Goal: Navigation & Orientation: Find specific page/section

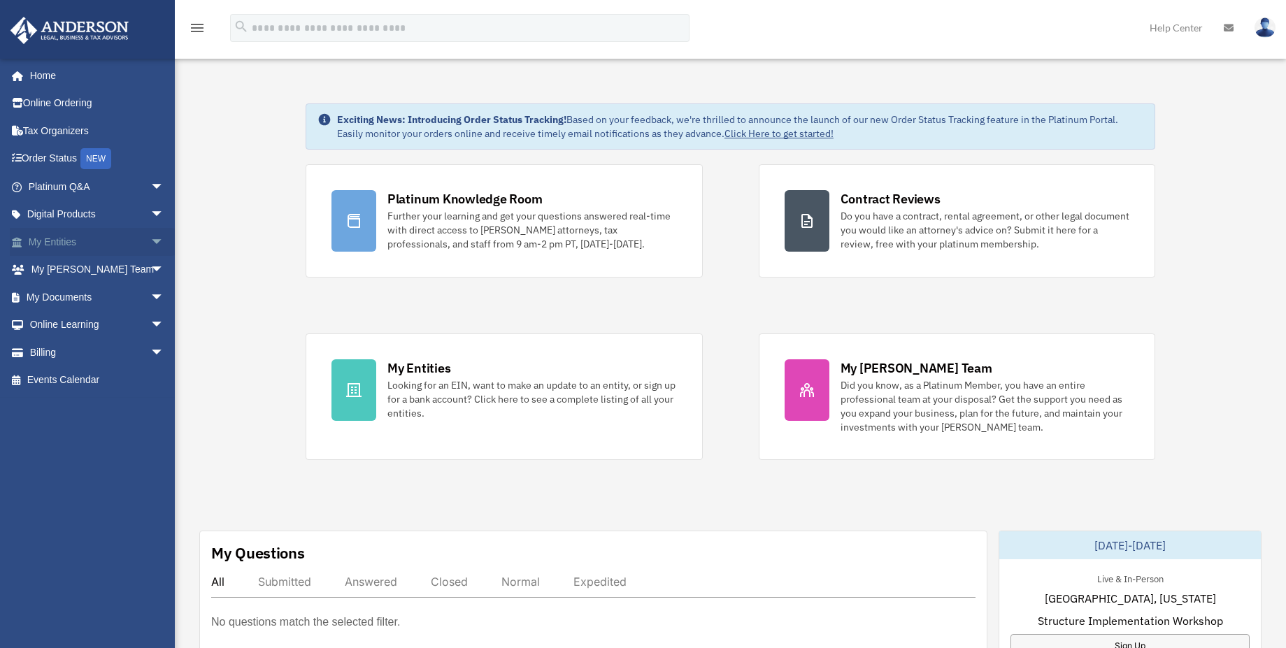
click at [87, 248] on link "My Entities arrow_drop_down" at bounding box center [98, 242] width 176 height 28
click at [62, 239] on link "My Entities arrow_drop_down" at bounding box center [98, 242] width 176 height 28
click at [150, 243] on span "arrow_drop_down" at bounding box center [164, 242] width 28 height 29
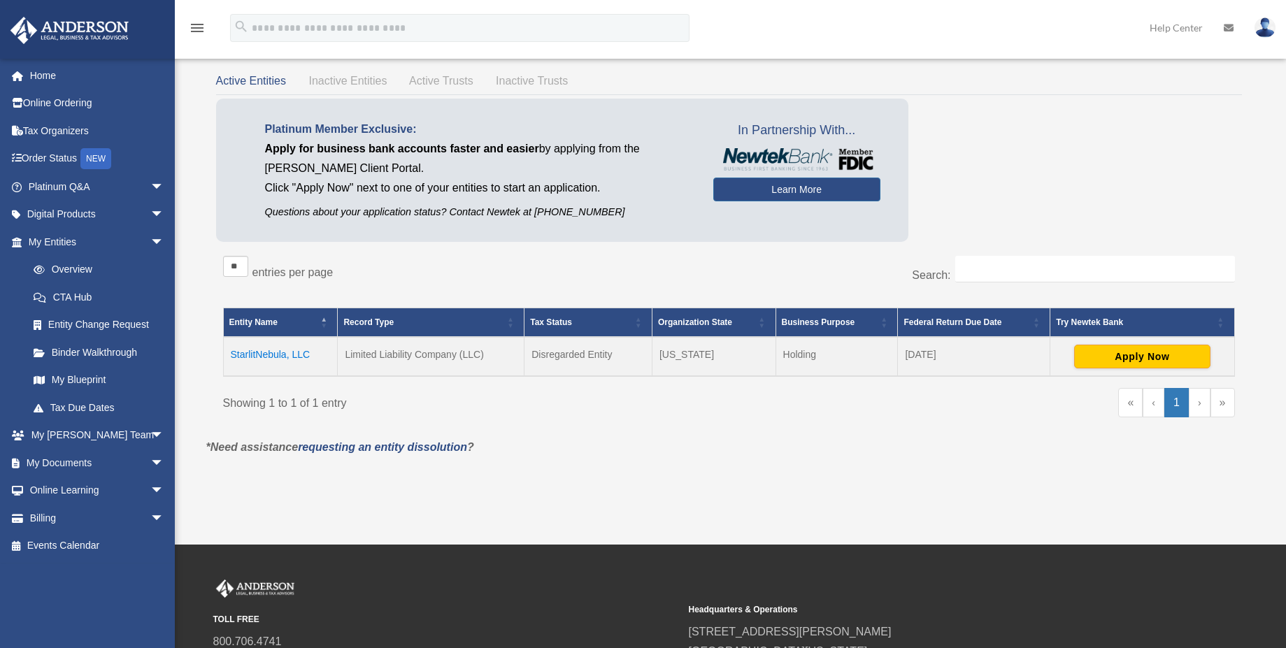
scroll to position [47, 0]
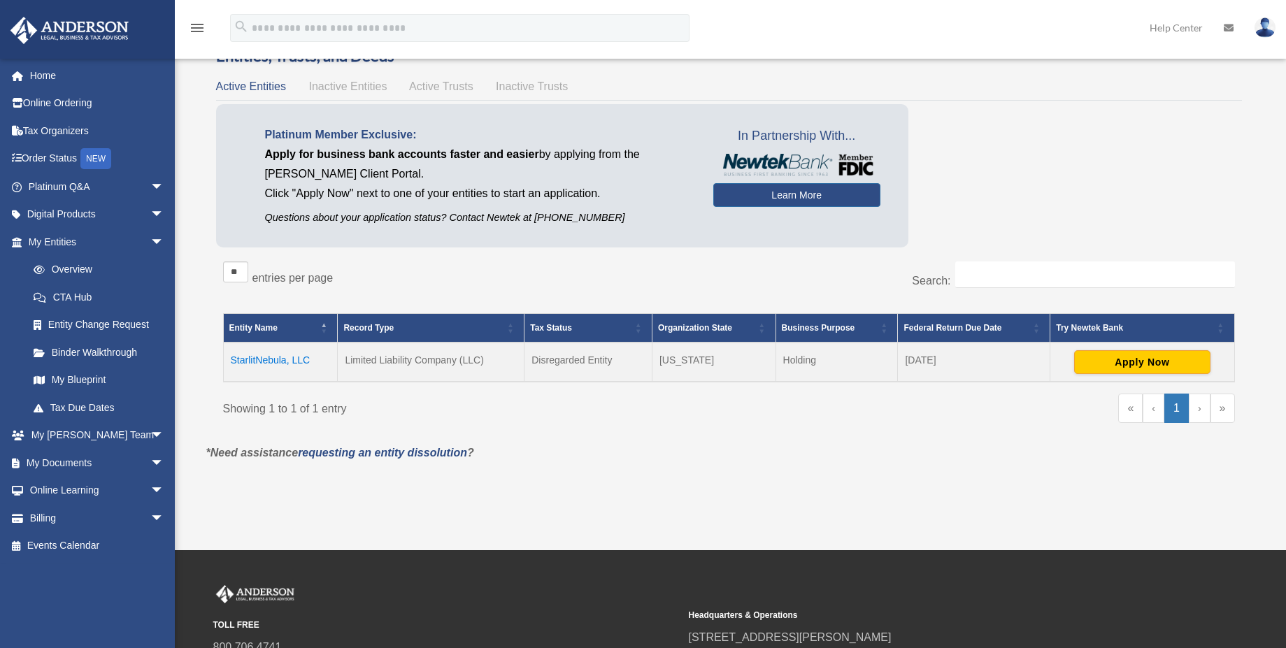
click at [258, 361] on td "StarlitNebula, LLC" at bounding box center [280, 362] width 115 height 39
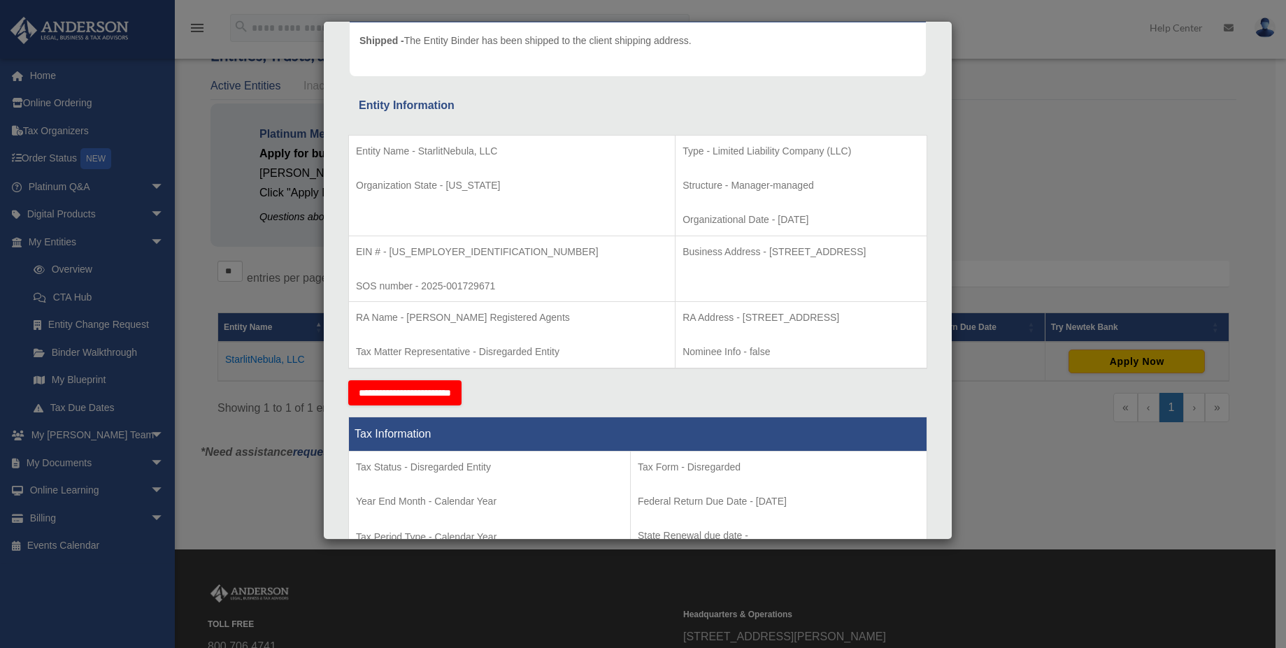
scroll to position [0, 0]
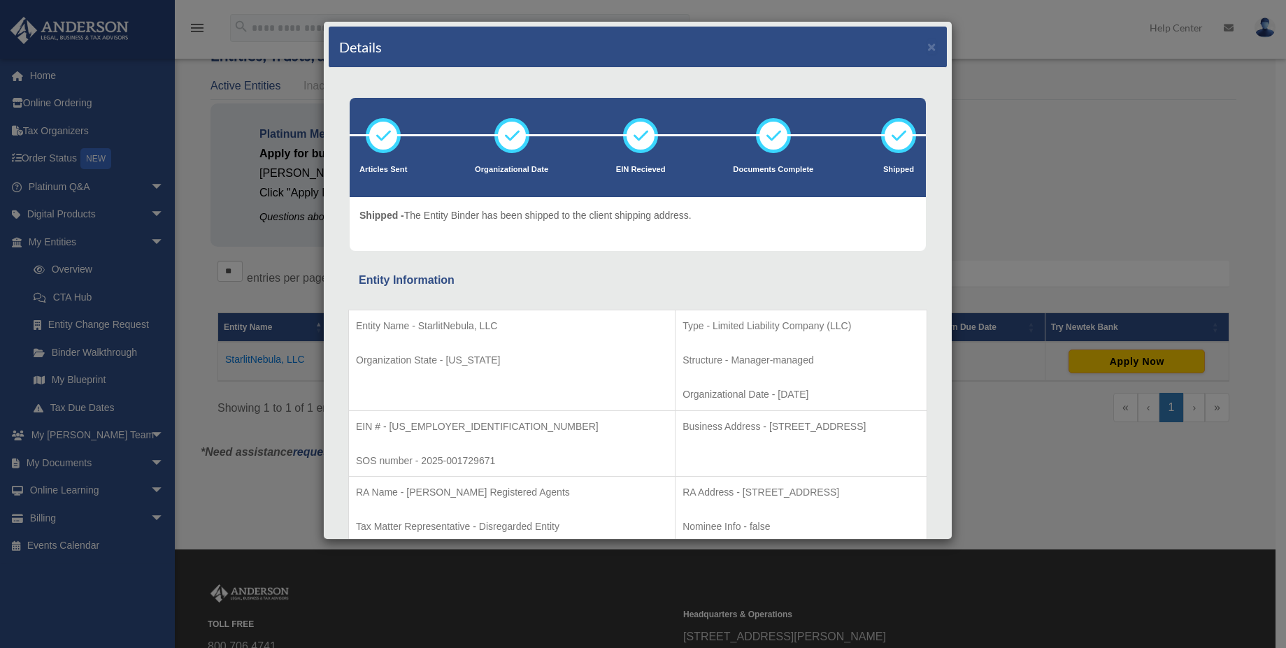
click at [926, 43] on div "Details ×" at bounding box center [638, 47] width 618 height 41
click at [928, 46] on button "×" at bounding box center [932, 46] width 9 height 15
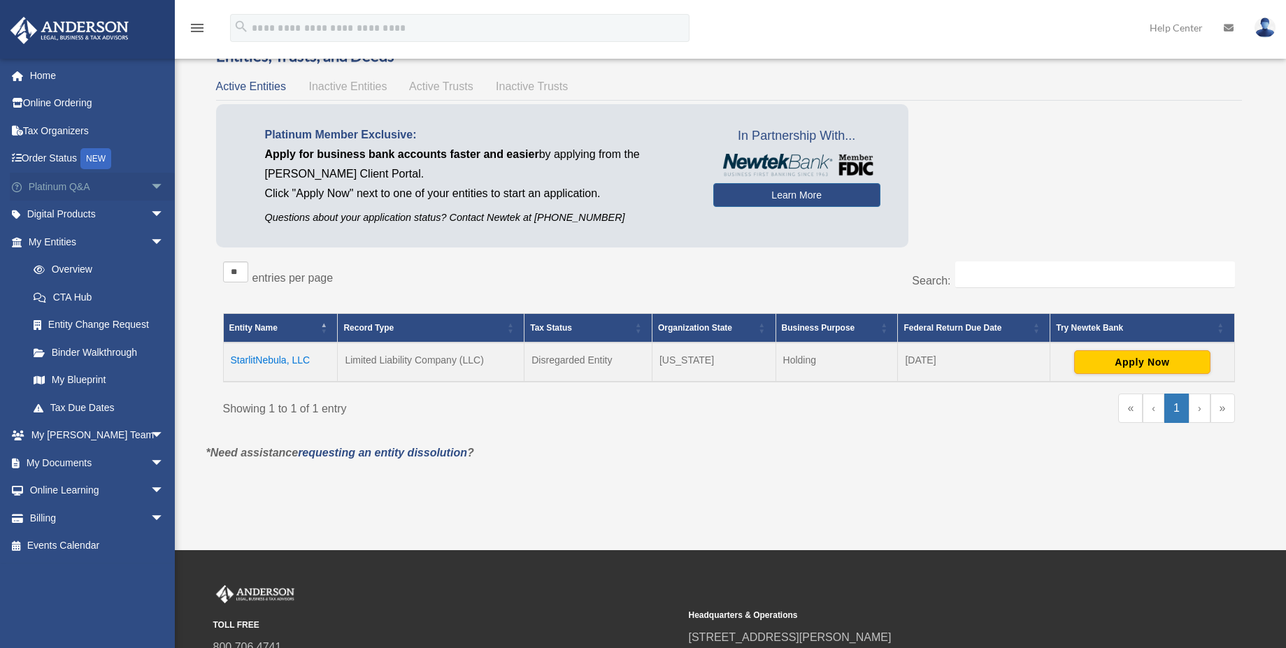
click at [150, 190] on span "arrow_drop_down" at bounding box center [164, 187] width 28 height 29
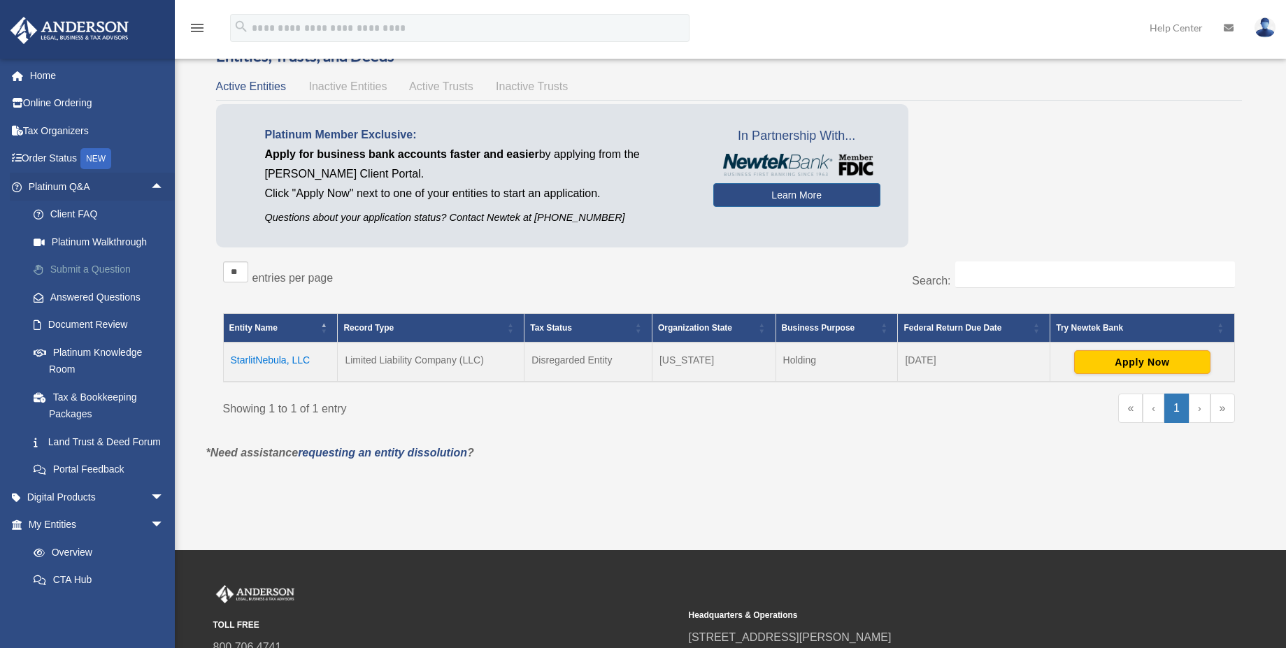
click at [82, 273] on link "Submit a Question" at bounding box center [103, 270] width 166 height 28
click at [83, 268] on link "Submit a Question" at bounding box center [103, 270] width 166 height 28
click at [83, 271] on link "Submit a Question" at bounding box center [103, 270] width 166 height 28
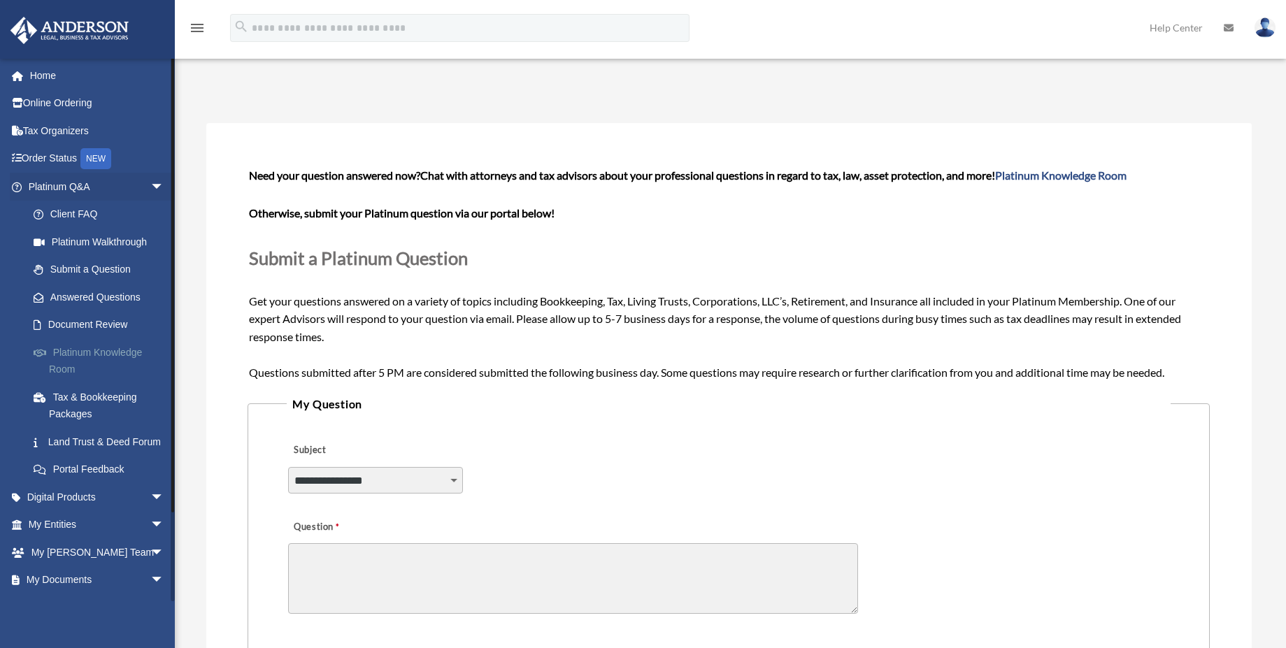
click at [104, 355] on link "Platinum Knowledge Room" at bounding box center [103, 361] width 166 height 45
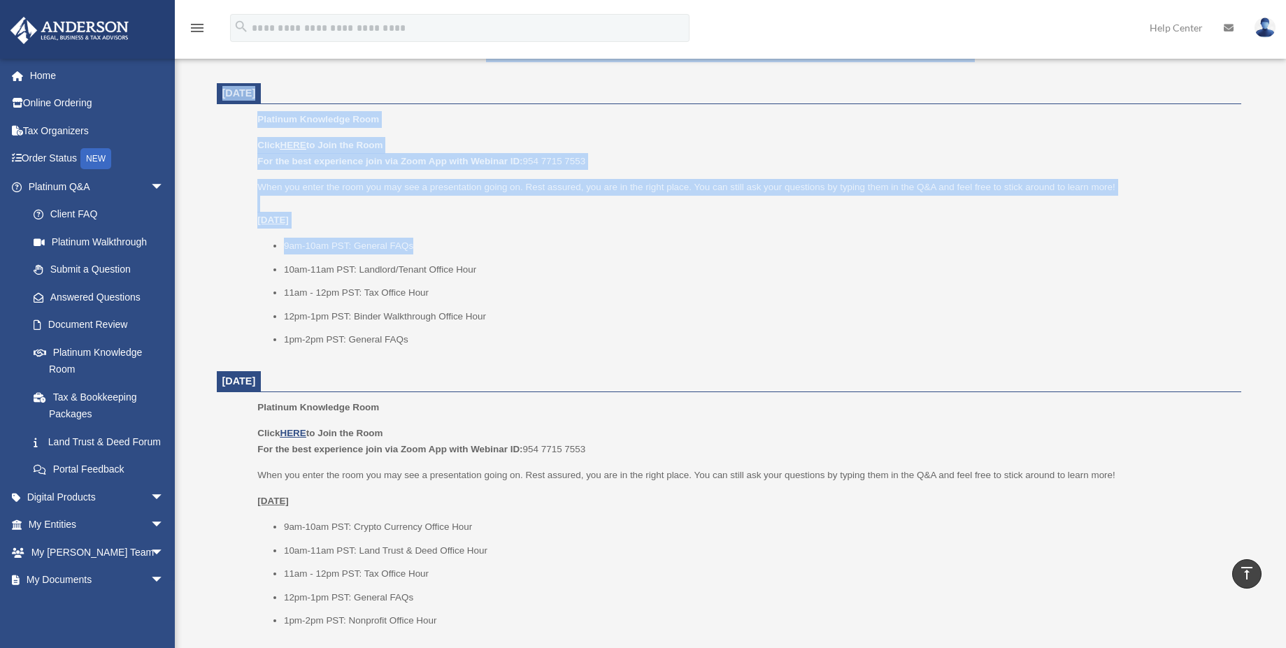
drag, startPoint x: 1296, startPoint y: 105, endPoint x: 1294, endPoint y: 241, distance: 135.7
click at [1286, 241] on html "X Get a chance to win 6 months of Platinum for free just by filling out this su…" at bounding box center [643, 649] width 1286 height 2370
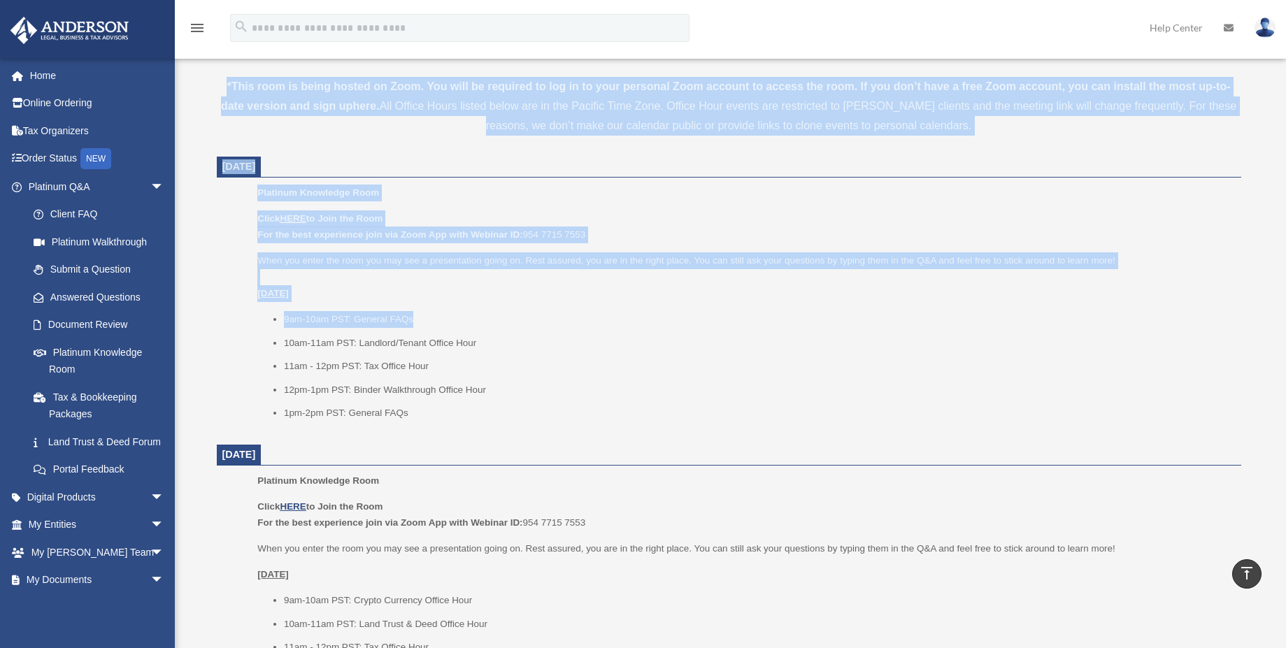
scroll to position [446, 0]
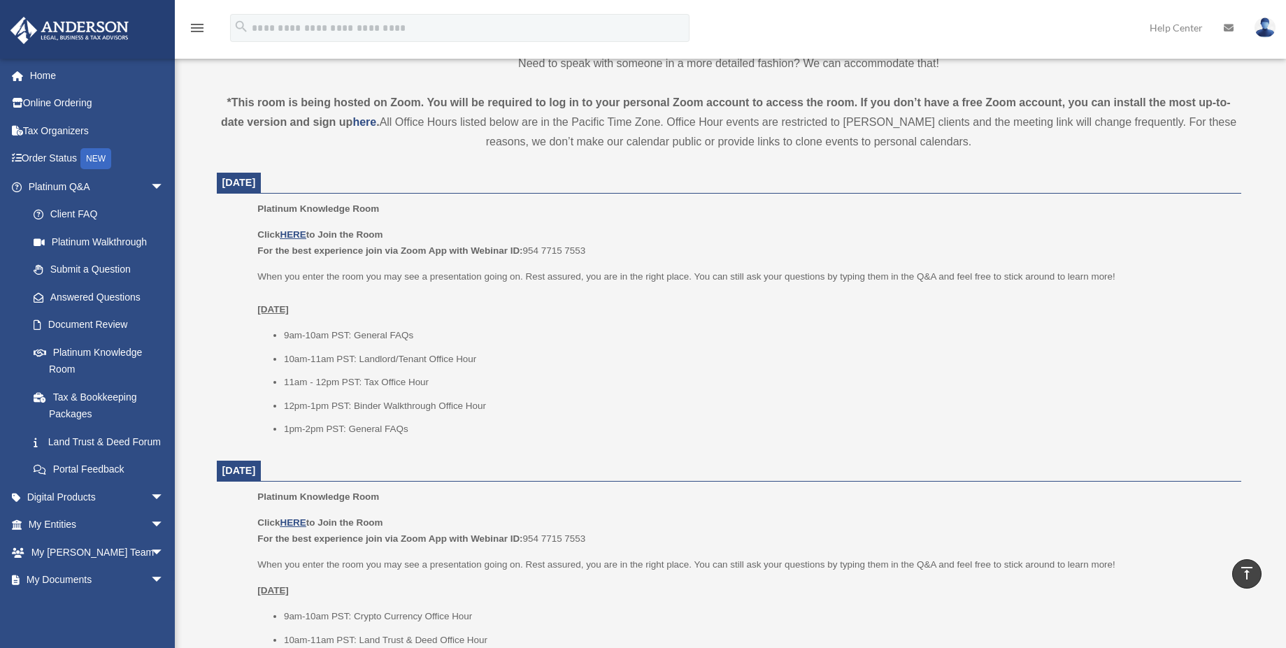
click at [803, 378] on li "11am - 12pm PST: Tax Office Hour" at bounding box center [758, 382] width 948 height 17
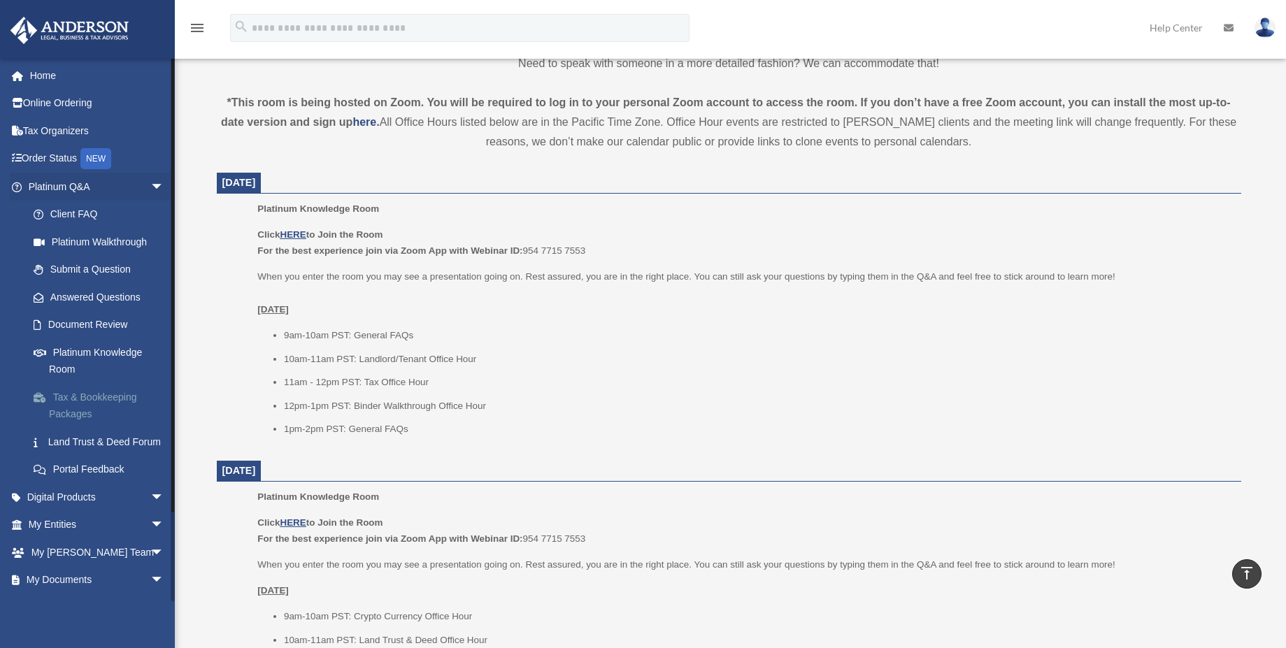
click at [59, 408] on link "Tax & Bookkeeping Packages" at bounding box center [103, 405] width 166 height 45
click at [70, 403] on link "Tax & Bookkeeping Packages" at bounding box center [103, 405] width 166 height 45
click at [38, 403] on link "Tax & Bookkeeping Packages" at bounding box center [103, 405] width 166 height 45
click at [92, 395] on link "Tax & Bookkeeping Packages" at bounding box center [103, 405] width 166 height 45
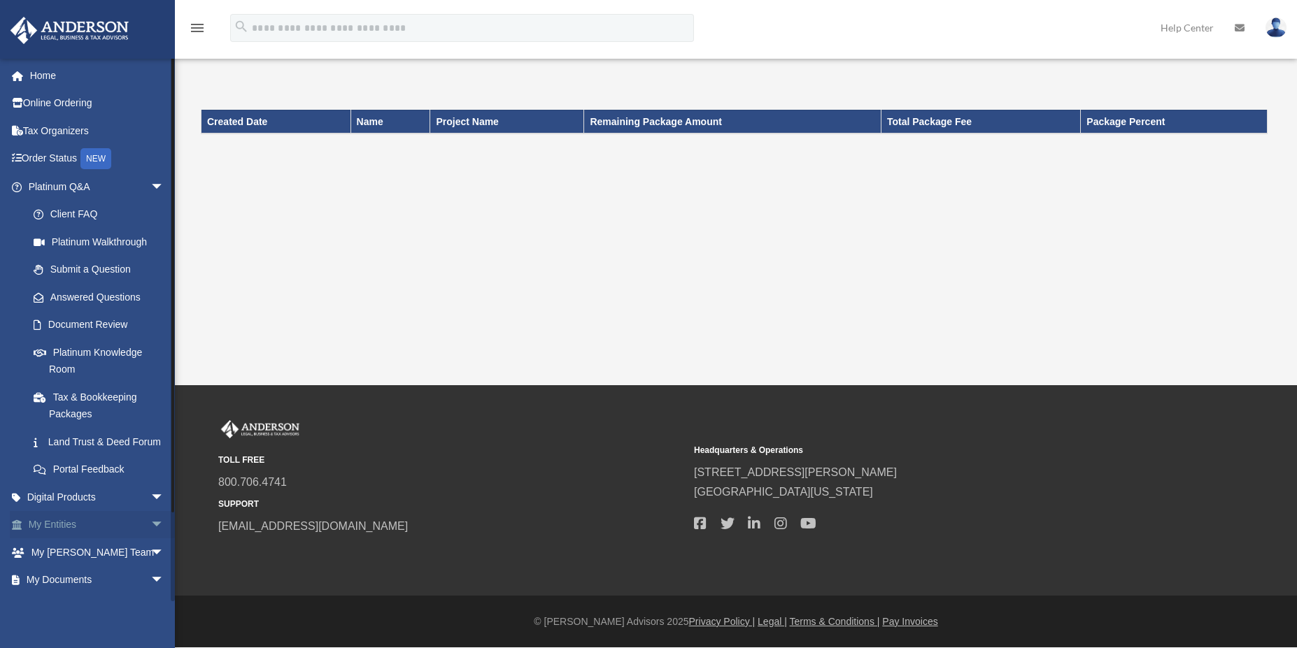
click at [150, 540] on span "arrow_drop_down" at bounding box center [164, 525] width 28 height 29
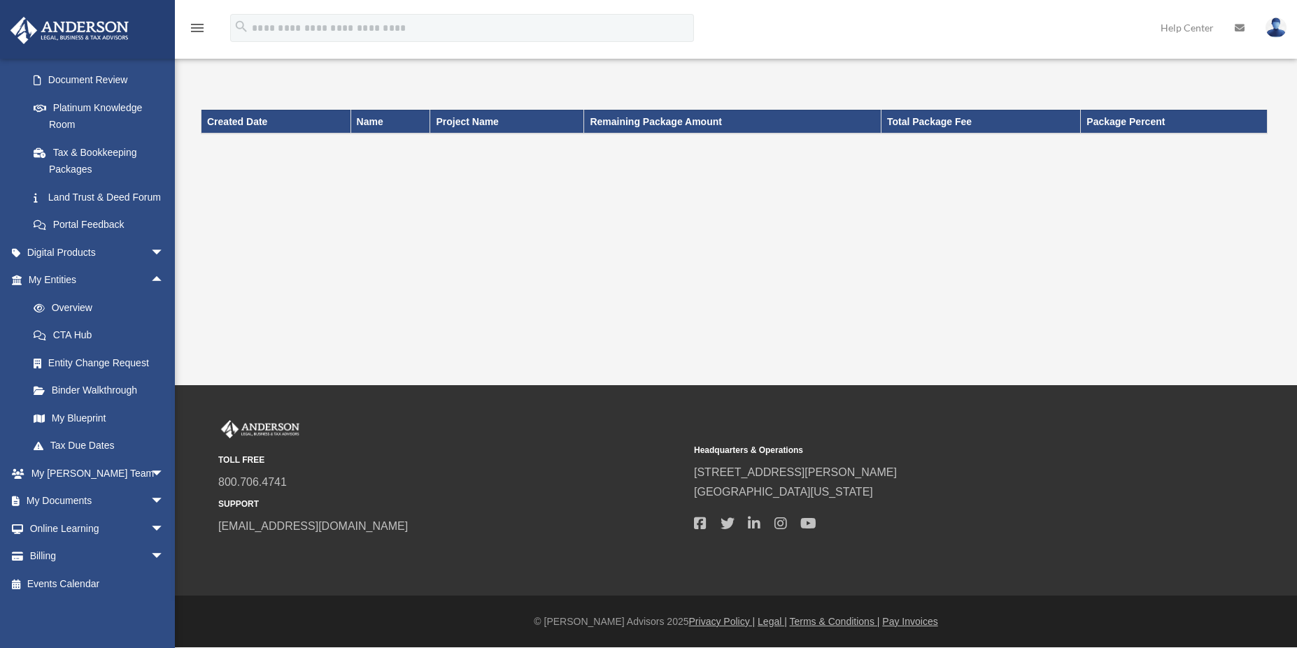
scroll to position [262, 0]
click at [150, 474] on span "arrow_drop_down" at bounding box center [164, 474] width 28 height 29
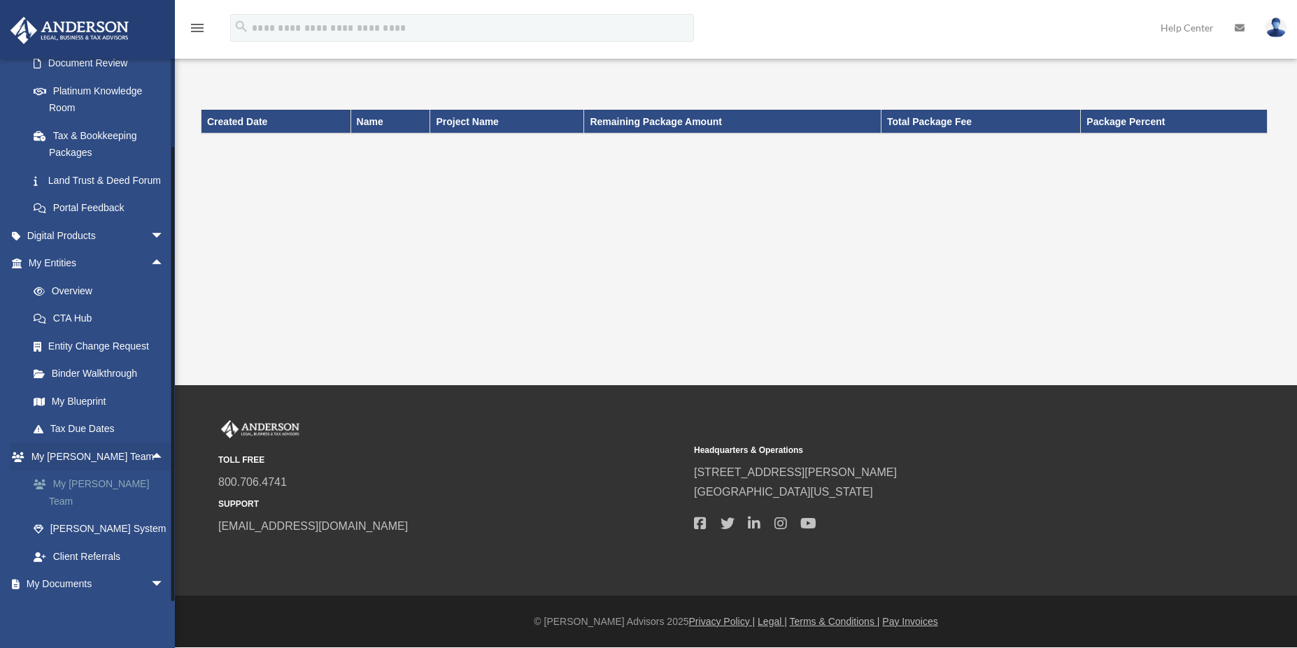
click at [107, 499] on link "My [PERSON_NAME] Team" at bounding box center [103, 493] width 166 height 45
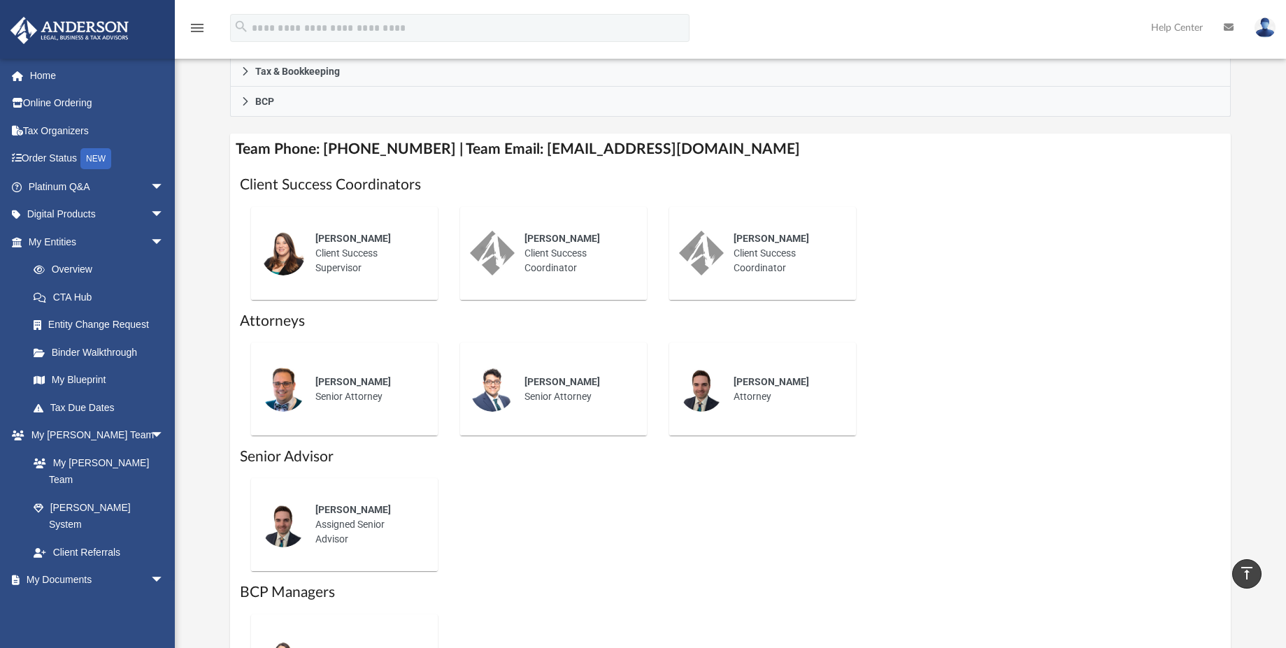
scroll to position [627, 0]
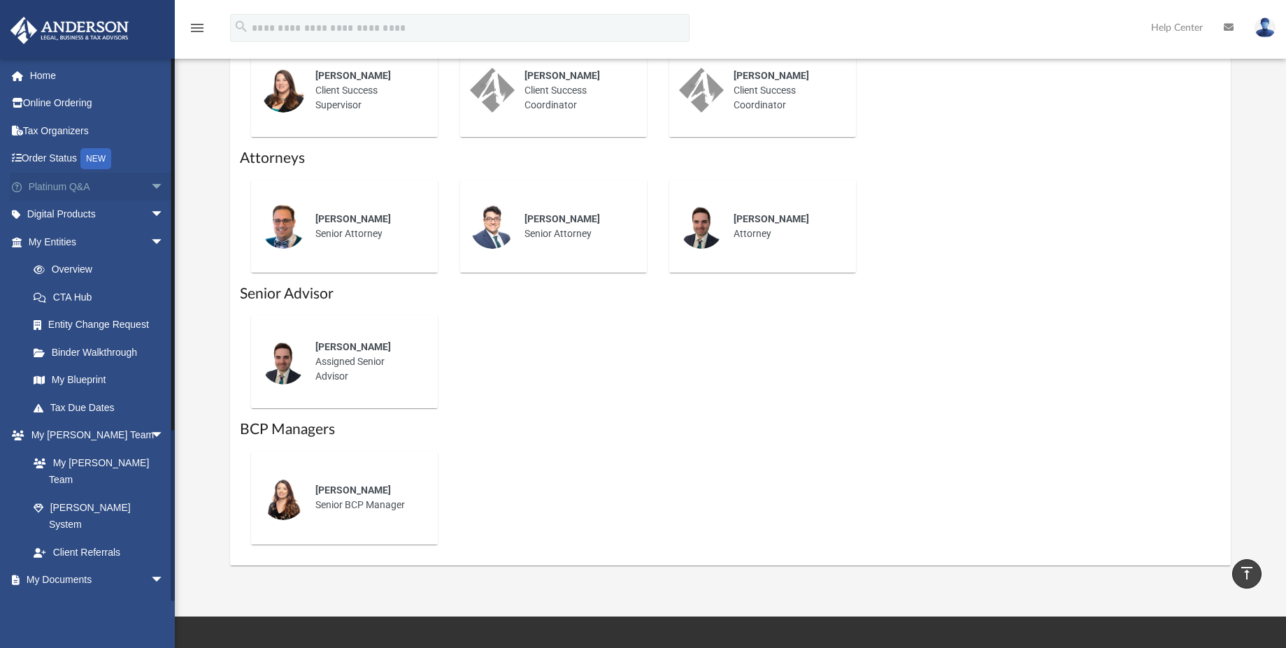
click at [87, 190] on link "Platinum Q&A arrow_drop_down" at bounding box center [98, 187] width 176 height 28
click at [150, 185] on span "arrow_drop_down" at bounding box center [164, 187] width 28 height 29
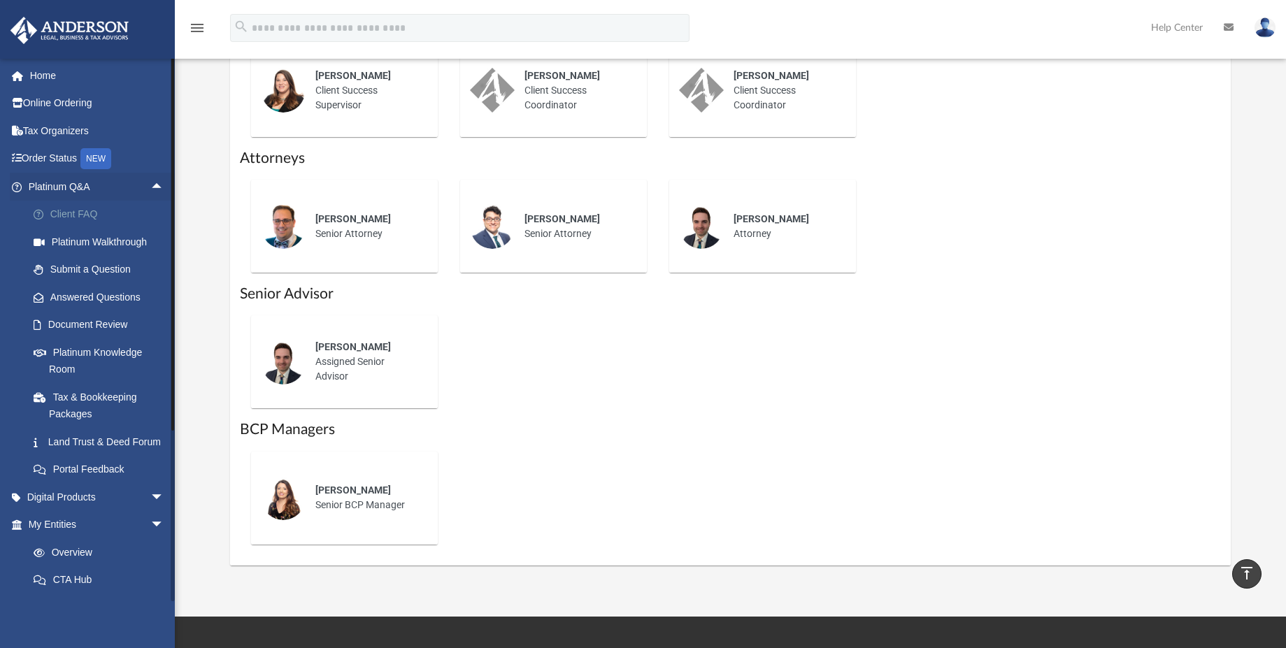
click at [88, 219] on link "Client FAQ" at bounding box center [103, 215] width 166 height 28
click at [110, 184] on link "Platinum Q&A arrow_drop_up" at bounding box center [98, 187] width 176 height 28
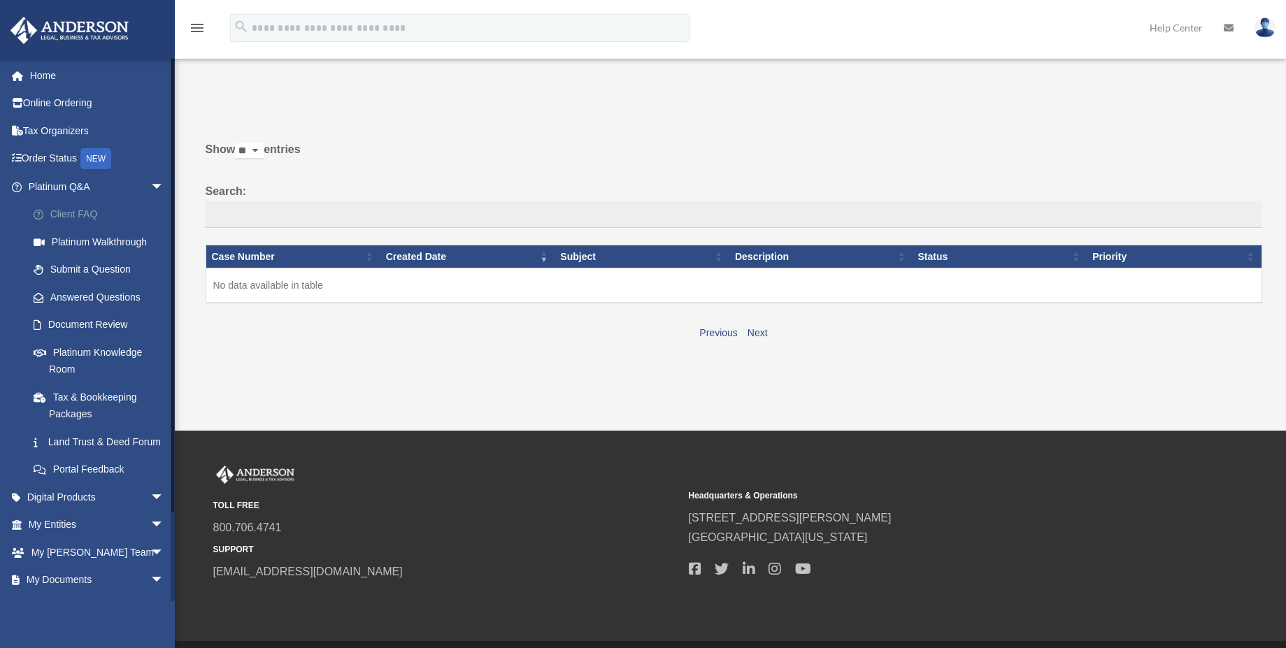
click at [85, 220] on link "Client FAQ" at bounding box center [103, 215] width 166 height 28
click at [63, 184] on link "Platinum Q&A arrow_drop_down" at bounding box center [98, 187] width 176 height 28
click at [67, 190] on link "Platinum Q&A arrow_drop_down" at bounding box center [98, 187] width 176 height 28
click at [66, 190] on link "Platinum Q&A arrow_drop_down" at bounding box center [98, 187] width 176 height 28
click at [150, 193] on span "arrow_drop_down" at bounding box center [164, 187] width 28 height 29
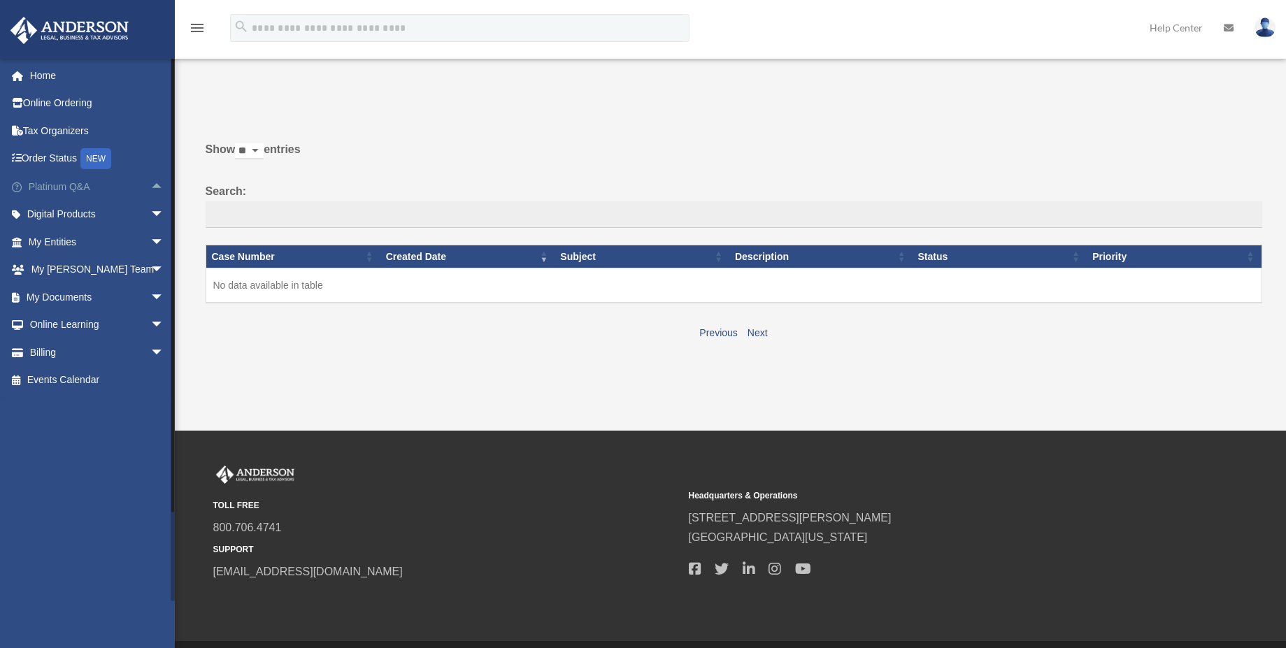
click at [150, 193] on span "arrow_drop_up" at bounding box center [164, 187] width 28 height 29
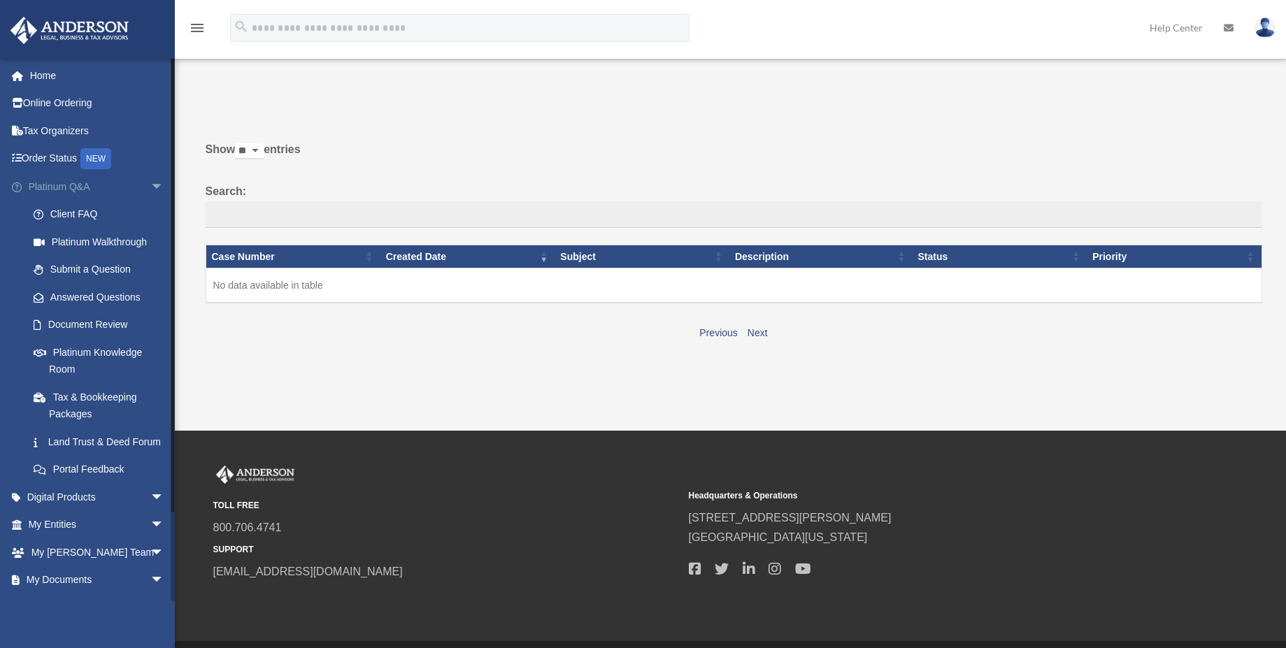
click at [67, 197] on link "Platinum Q&A arrow_drop_down" at bounding box center [98, 187] width 176 height 28
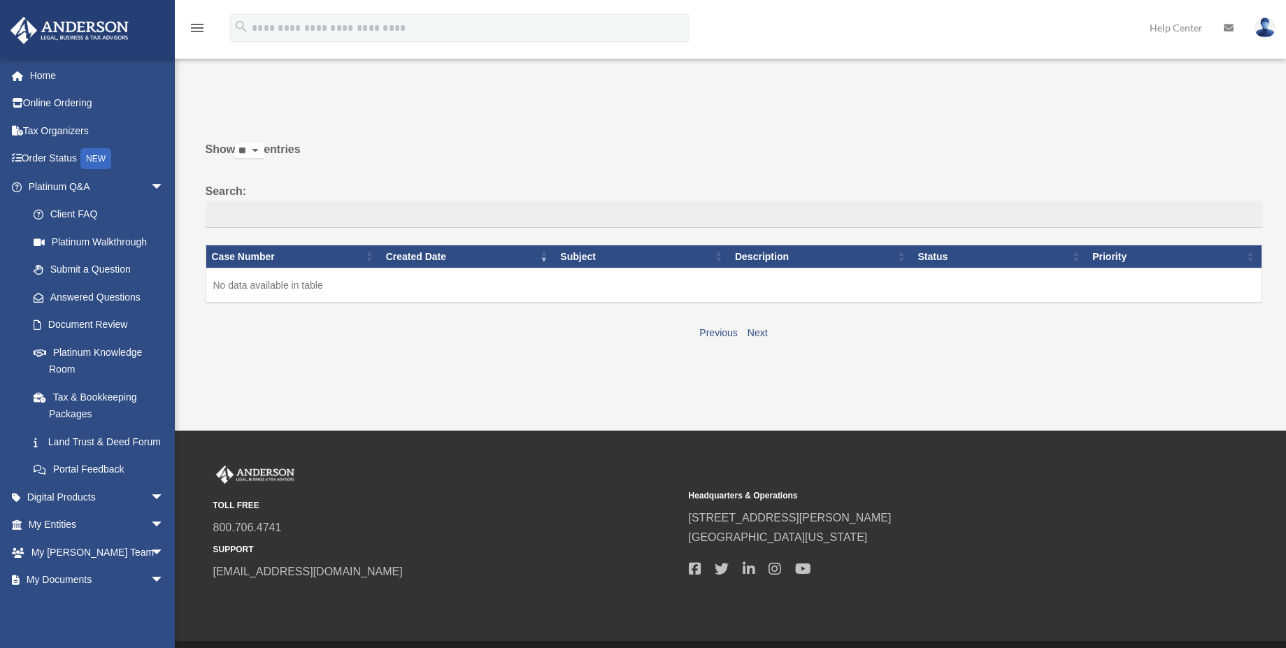
click at [51, 370] on link "Platinum Knowledge Room" at bounding box center [99, 361] width 159 height 45
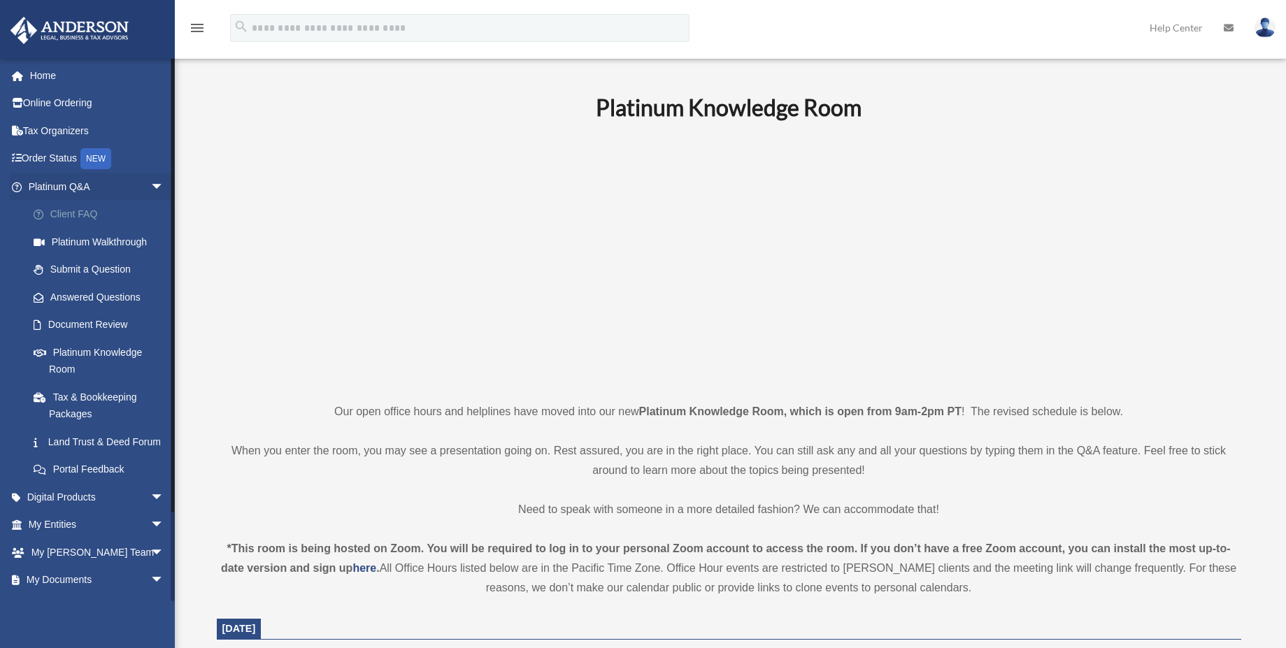
click at [61, 213] on link "Client FAQ" at bounding box center [103, 215] width 166 height 28
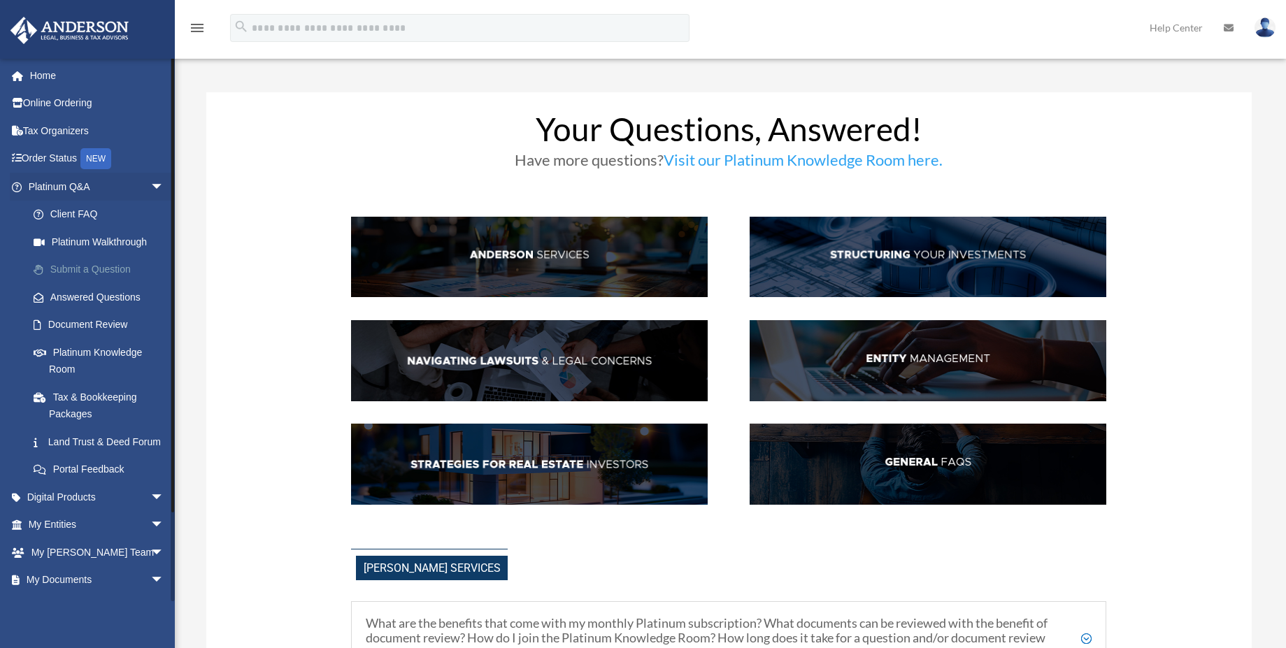
click at [74, 278] on link "Submit a Question" at bounding box center [103, 270] width 166 height 28
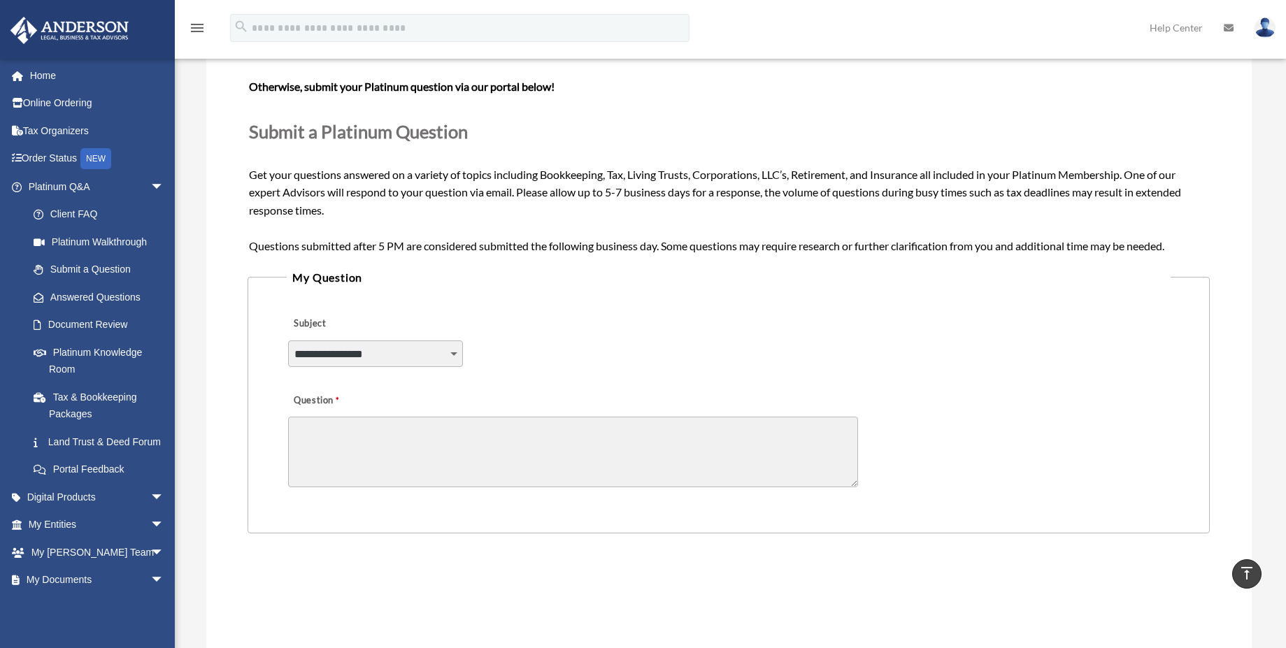
scroll to position [119, 0]
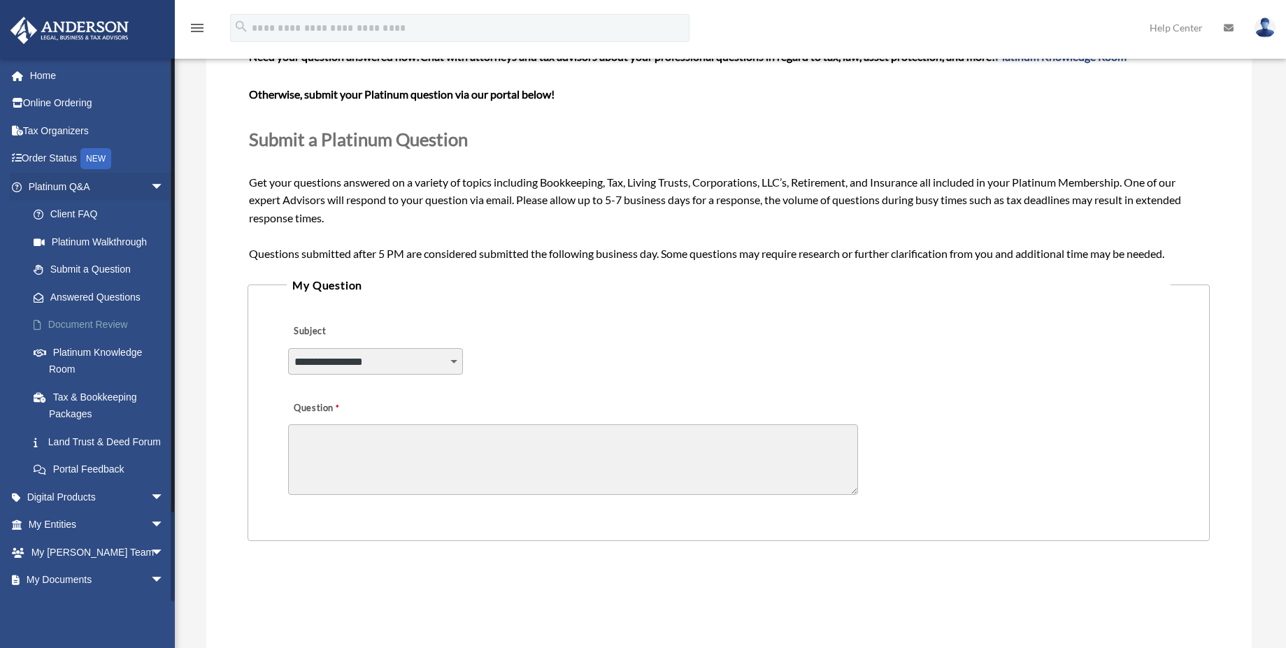
click at [102, 336] on link "Document Review" at bounding box center [103, 325] width 166 height 28
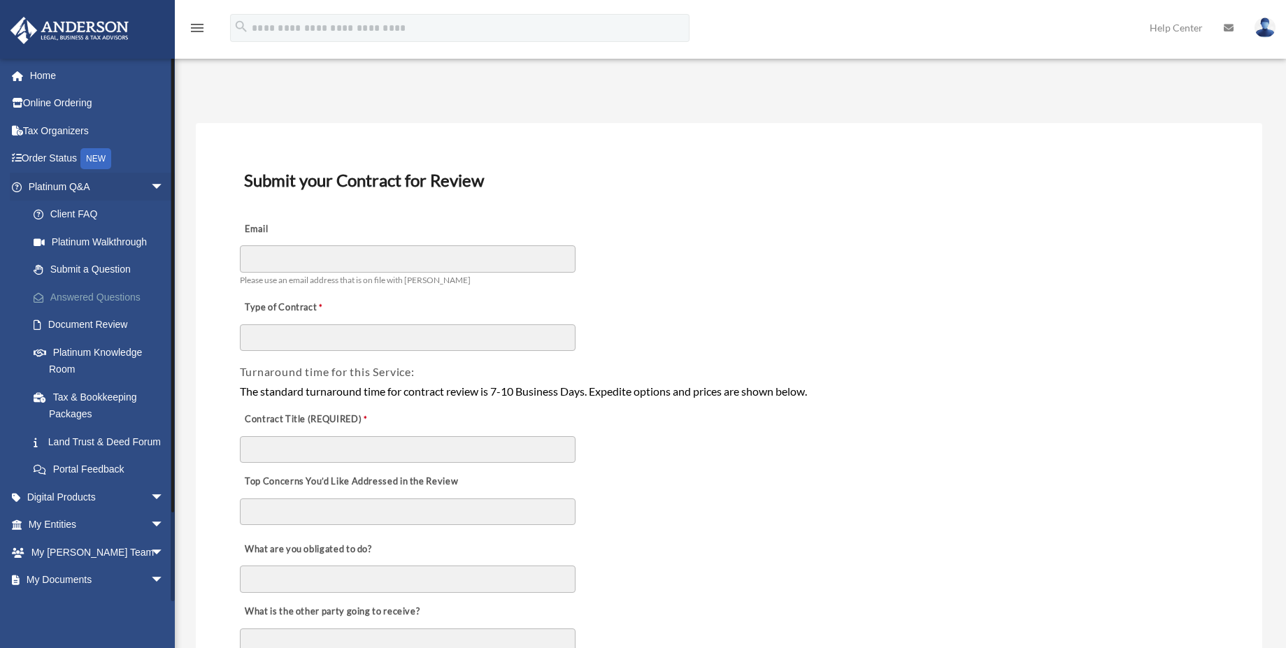
click at [71, 297] on link "Answered Questions" at bounding box center [103, 297] width 166 height 28
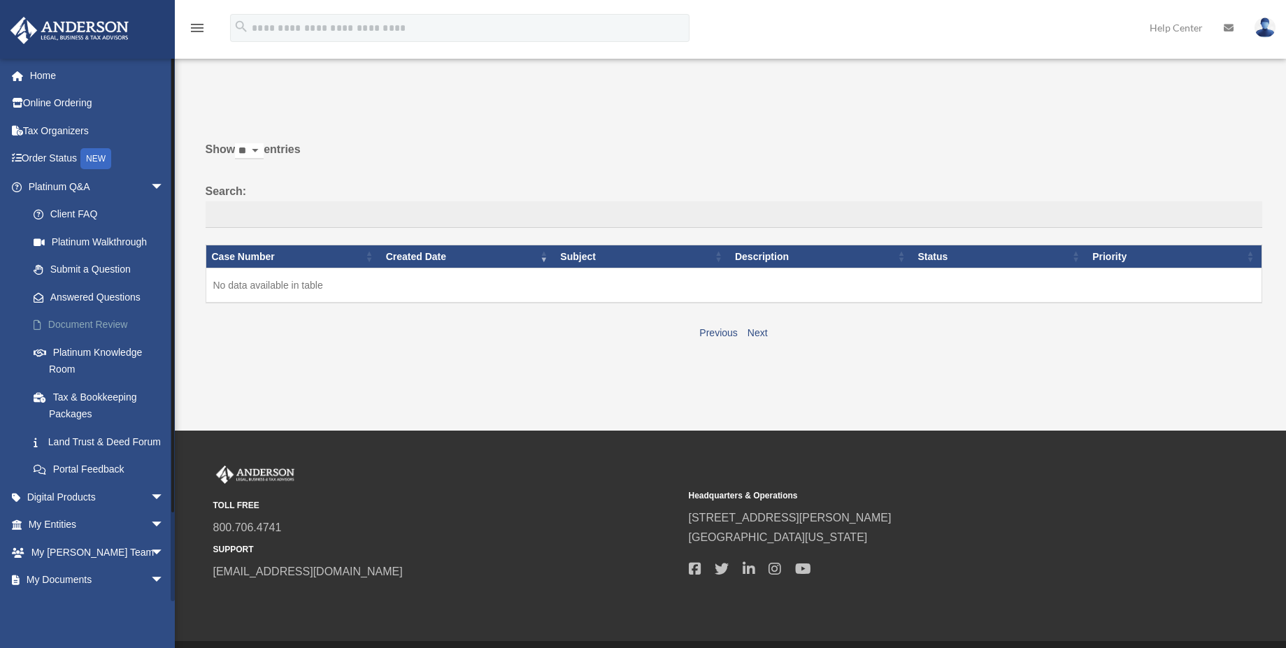
click at [69, 324] on link "Document Review" at bounding box center [103, 325] width 166 height 28
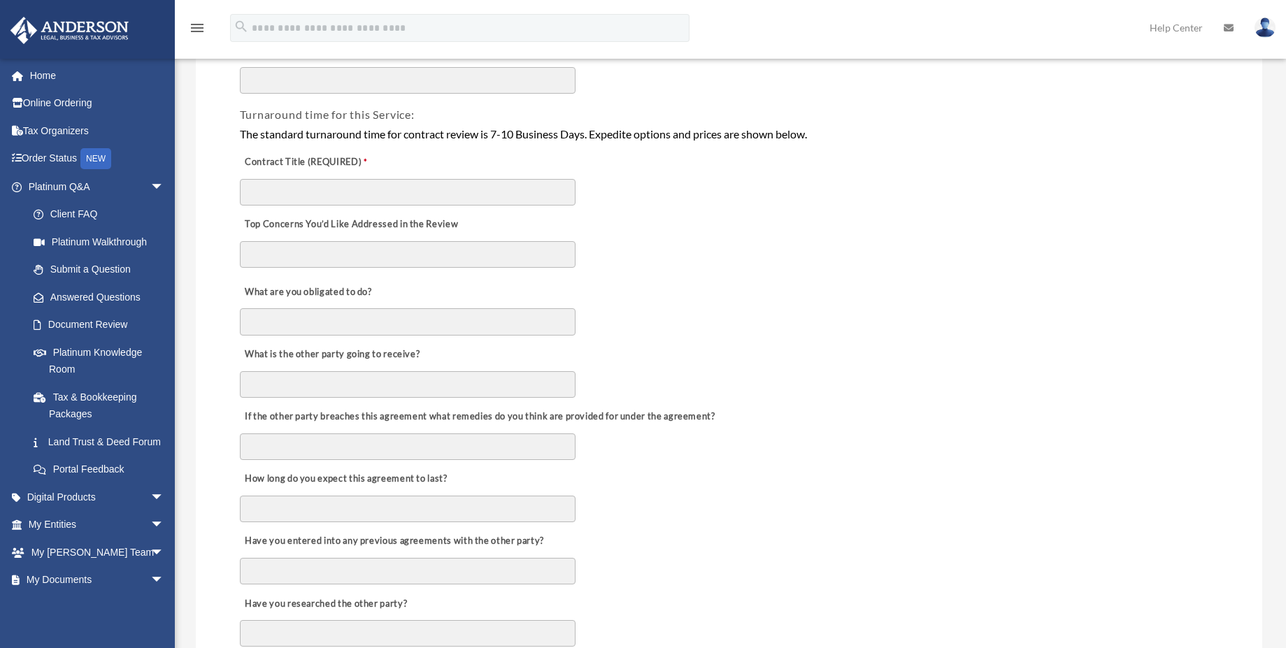
scroll to position [280, 0]
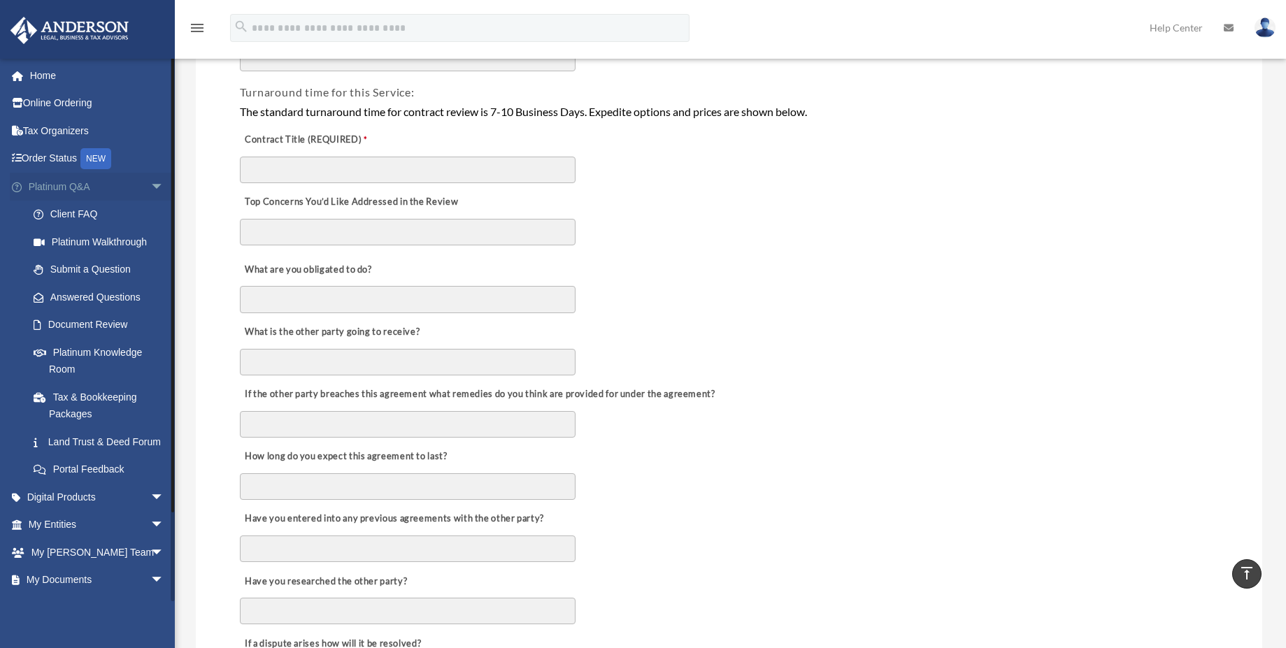
click at [150, 184] on span "arrow_drop_down" at bounding box center [164, 187] width 28 height 29
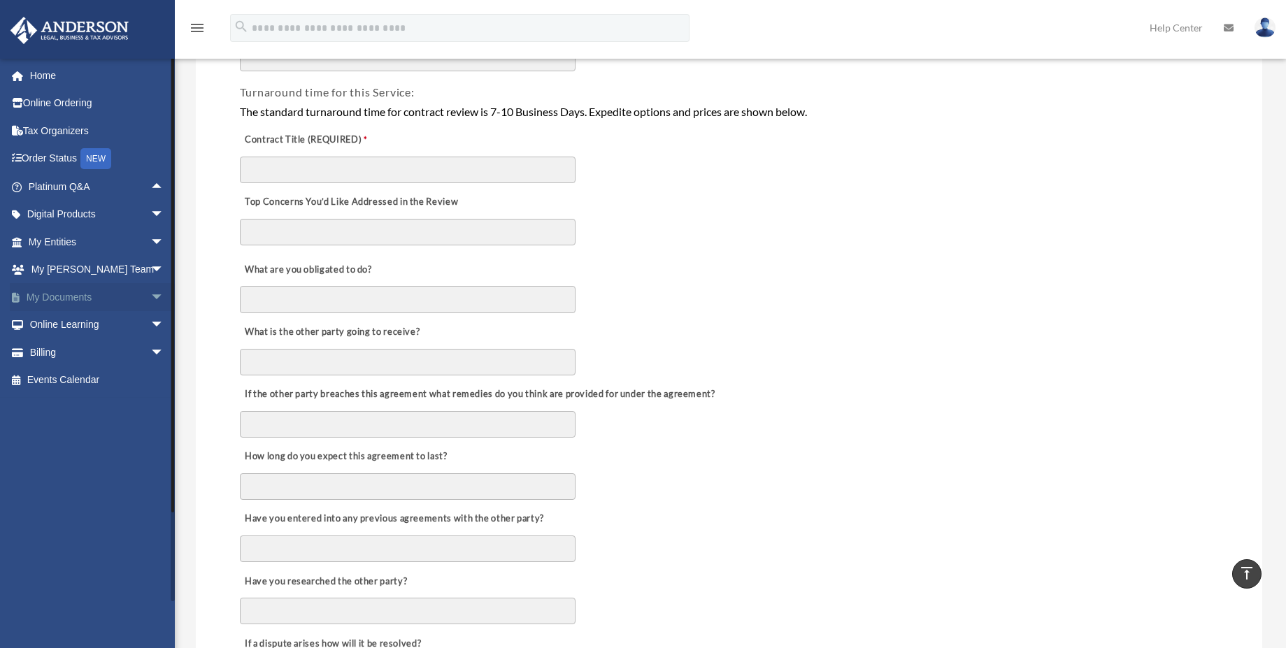
click at [94, 301] on link "My Documents arrow_drop_down" at bounding box center [98, 297] width 176 height 28
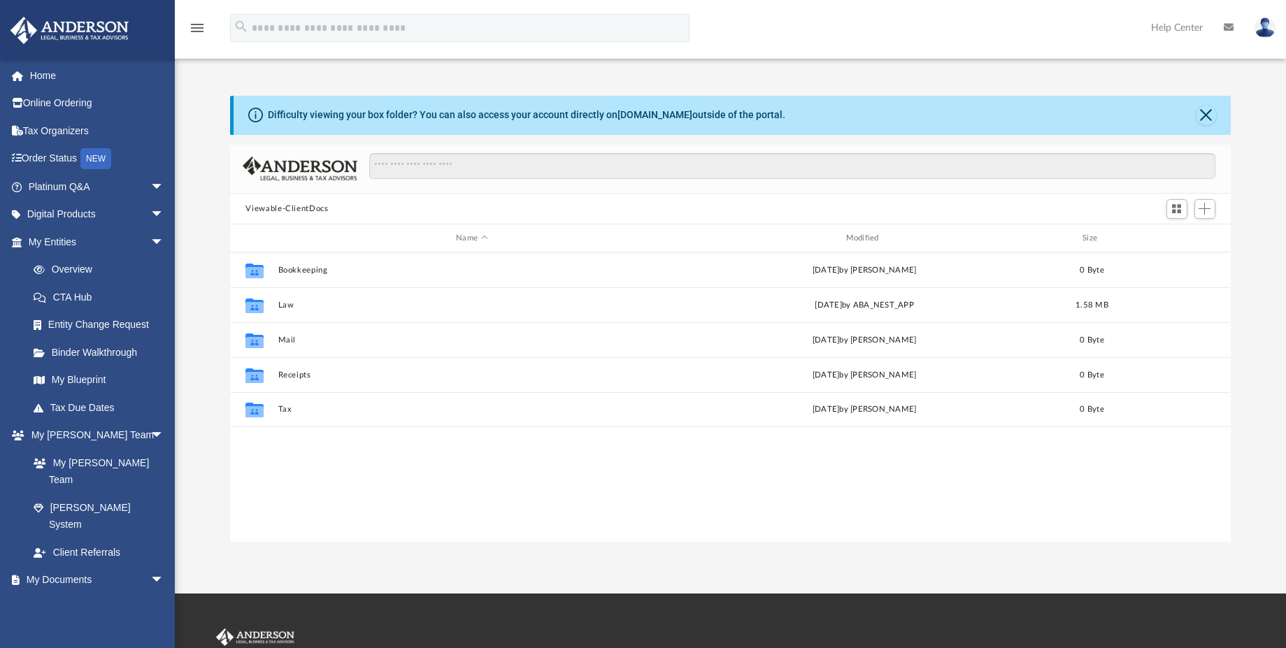
scroll to position [308, 990]
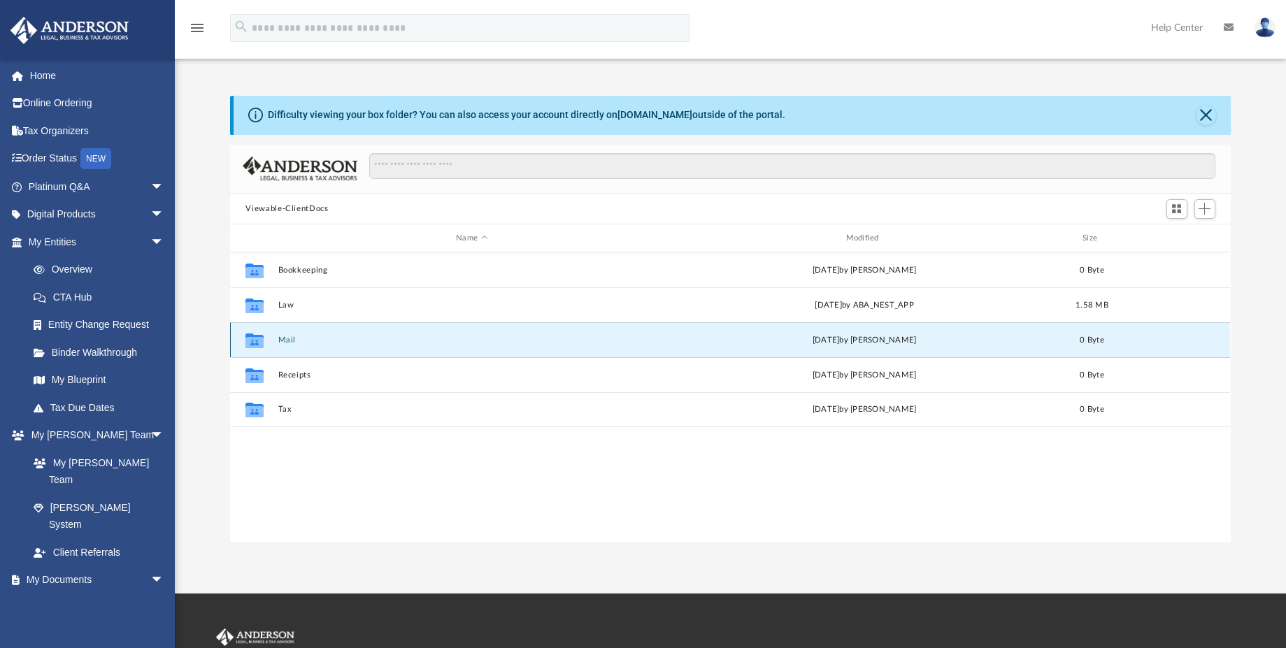
click at [278, 343] on button "Mail" at bounding box center [471, 340] width 387 height 9
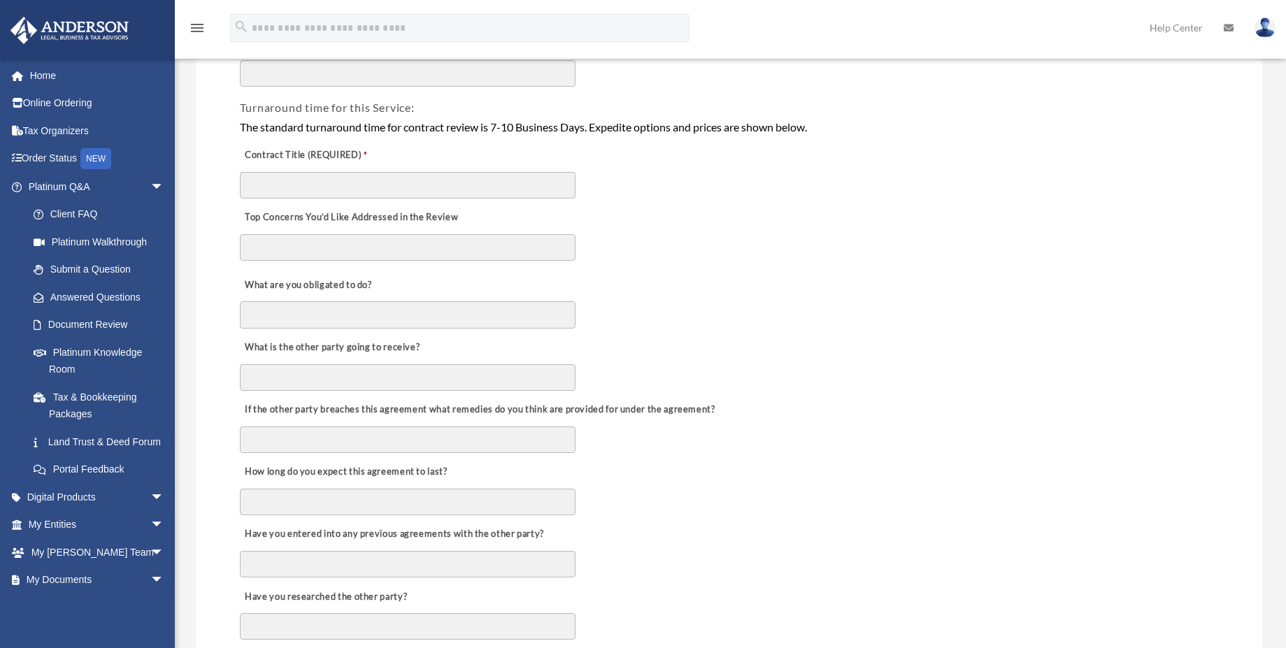
scroll to position [280, 0]
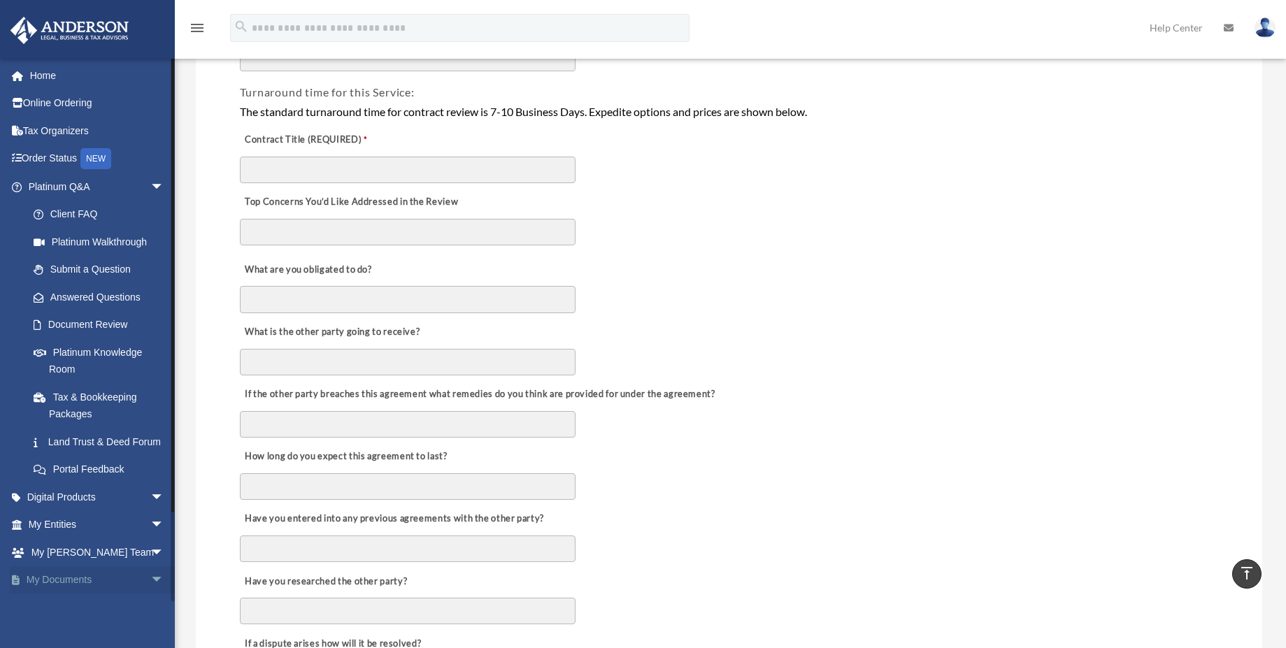
click at [150, 595] on span "arrow_drop_down" at bounding box center [164, 581] width 28 height 29
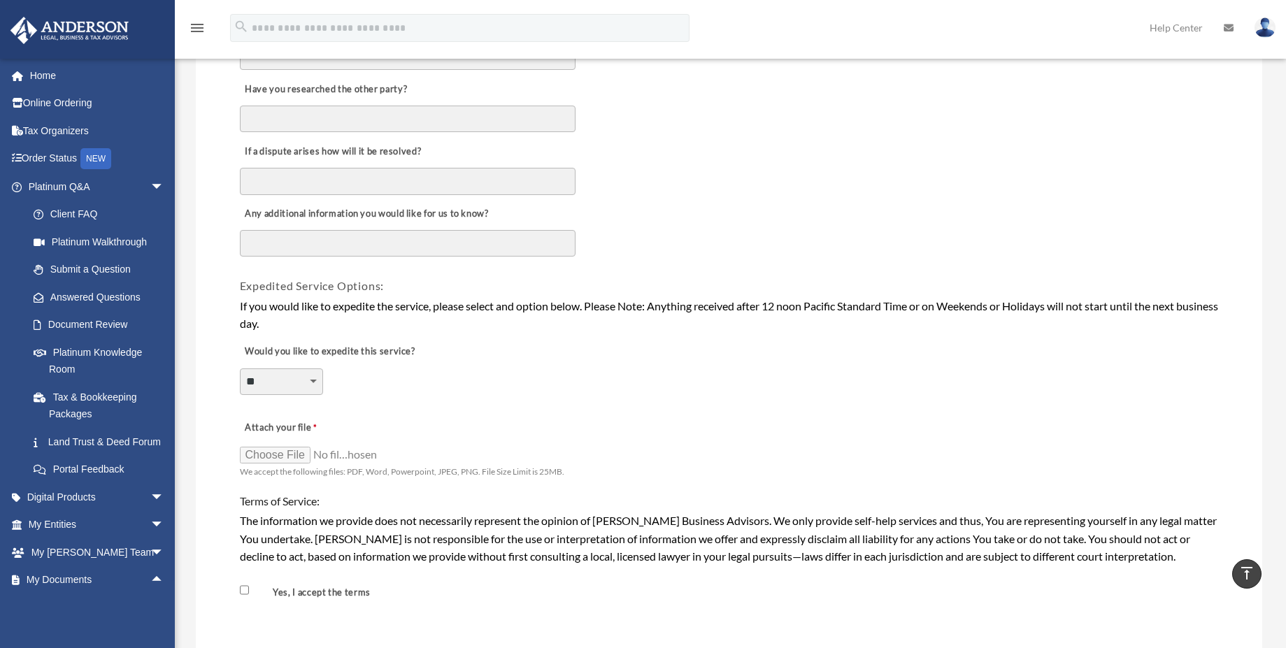
scroll to position [779, 0]
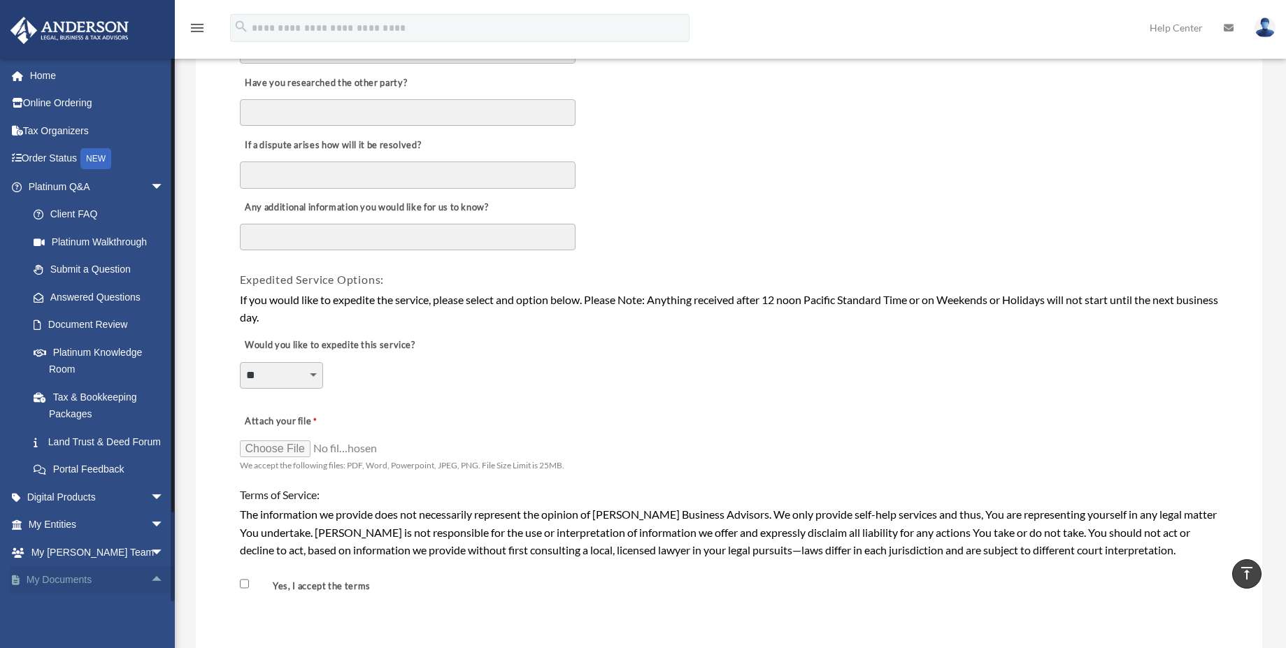
click at [57, 595] on link "My Documents arrow_drop_up" at bounding box center [98, 581] width 176 height 28
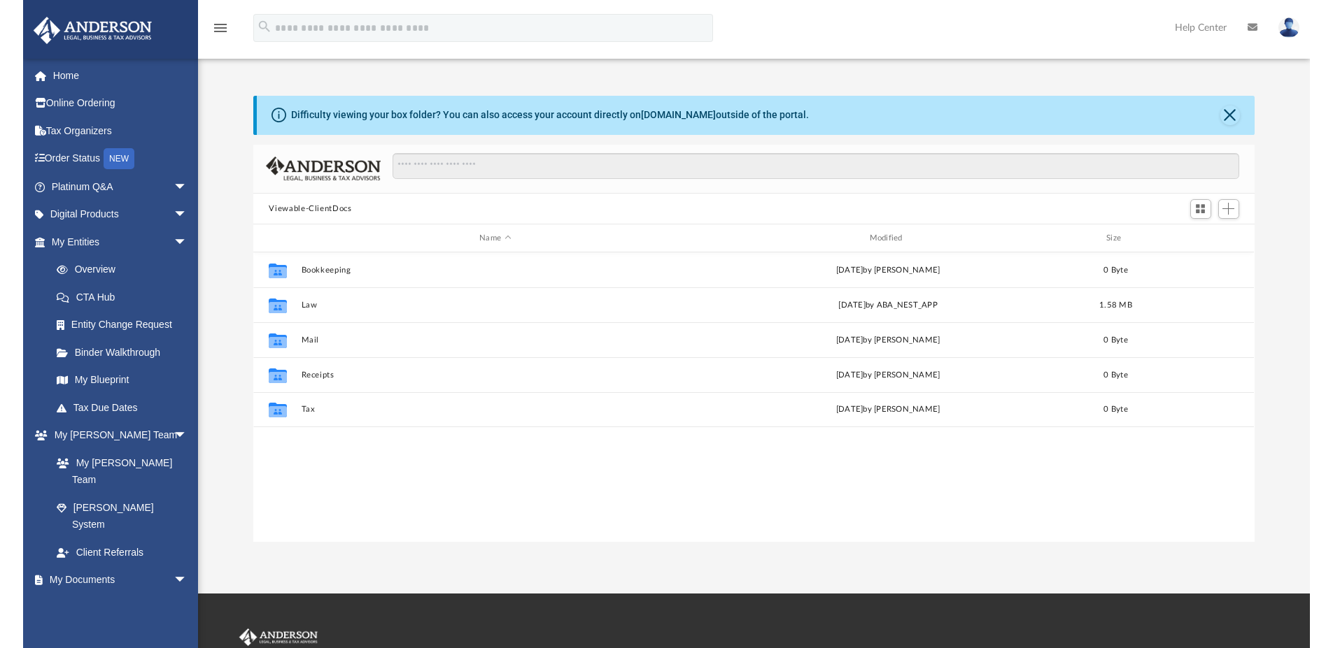
scroll to position [308, 990]
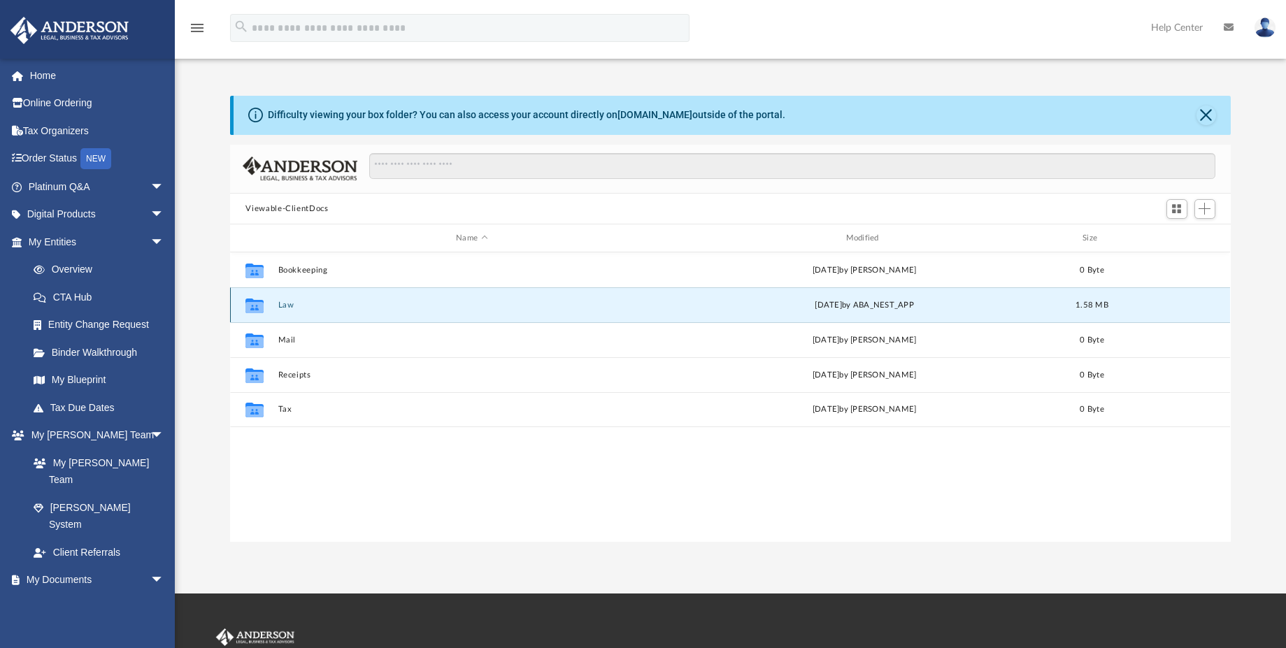
click at [278, 307] on button "Law" at bounding box center [471, 305] width 387 height 9
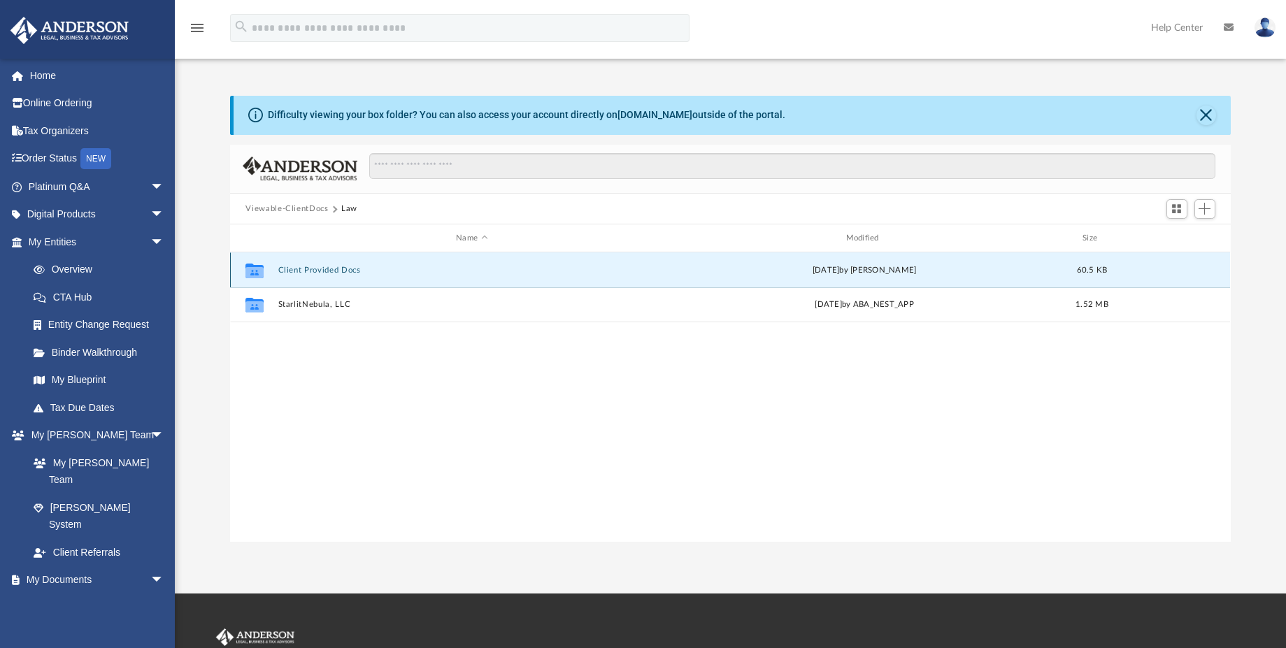
click at [325, 266] on button "Client Provided Docs" at bounding box center [471, 270] width 387 height 9
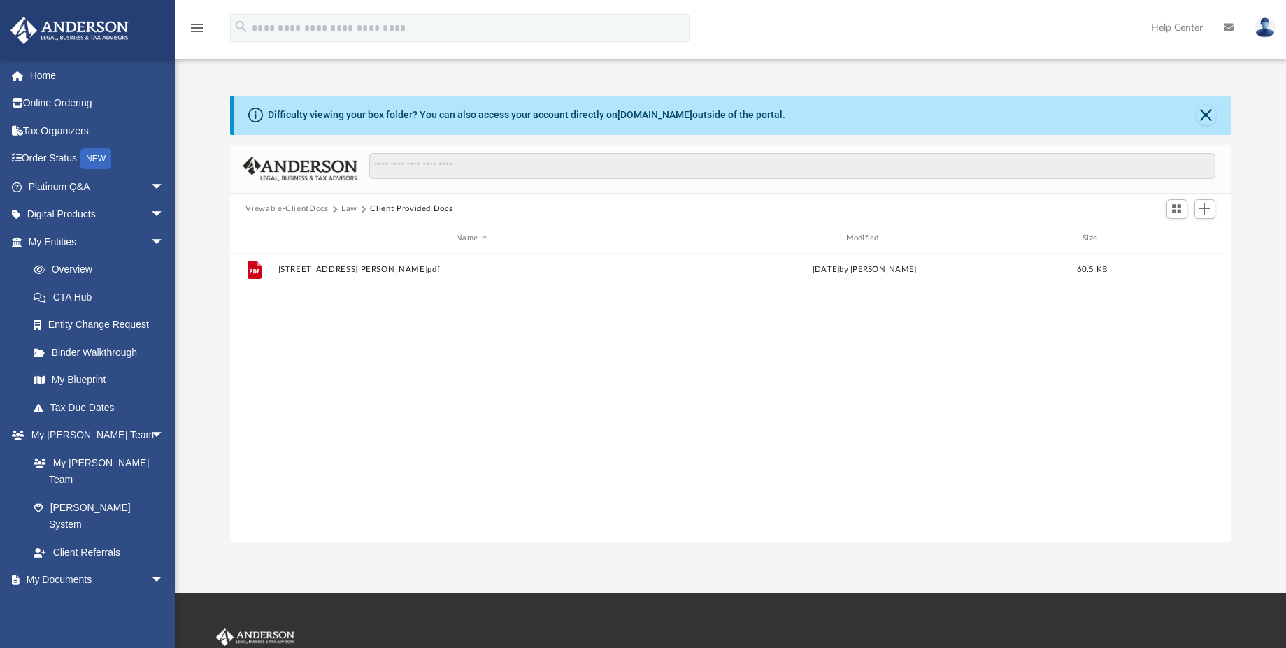
click at [345, 209] on button "Law" at bounding box center [349, 209] width 16 height 13
